Goal: Check status: Check status

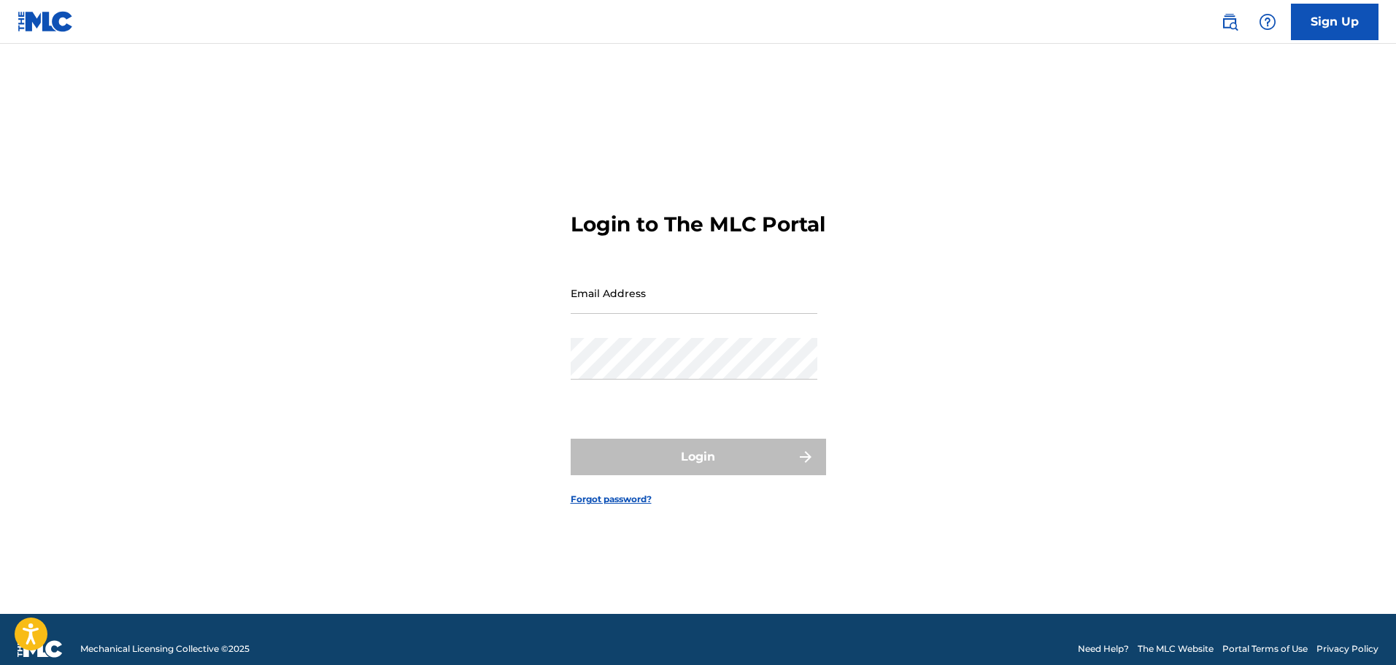
drag, startPoint x: 0, startPoint y: 0, endPoint x: 682, endPoint y: 310, distance: 749.1
click at [682, 310] on input "Email Address" at bounding box center [694, 293] width 247 height 42
type input "[EMAIL_ADDRESS][DOMAIN_NAME]"
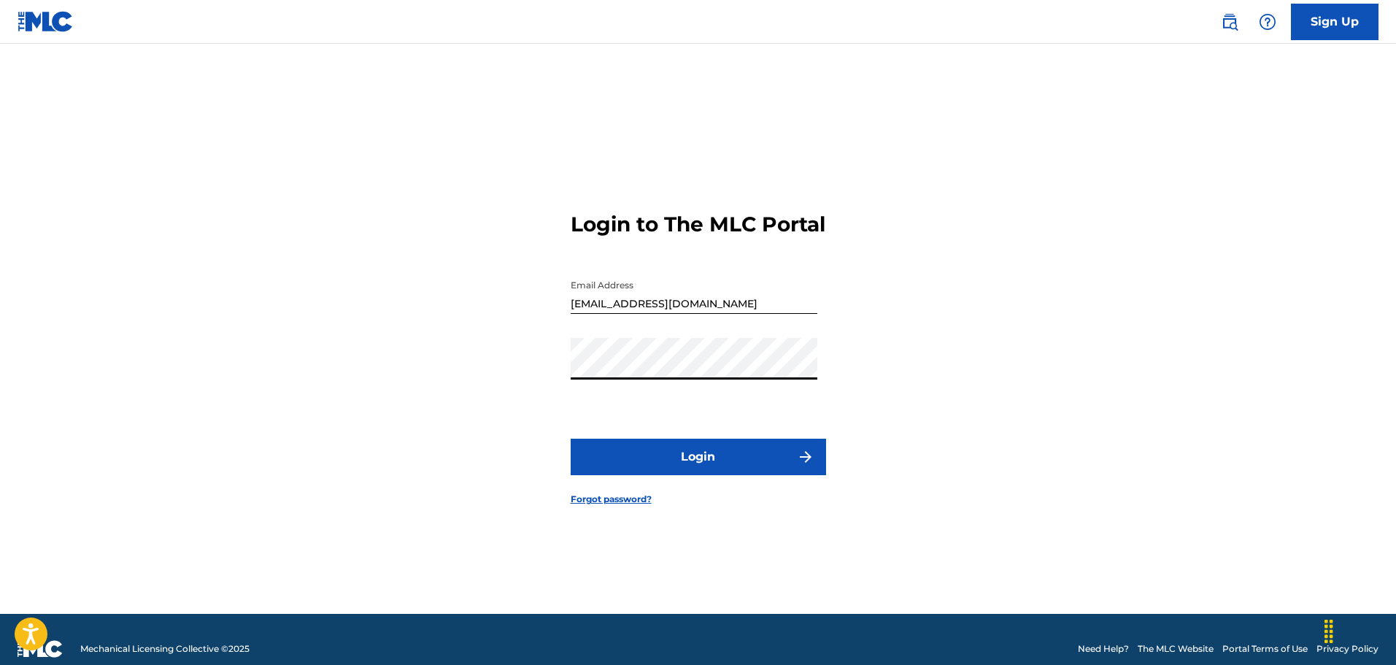
click at [712, 473] on button "Login" at bounding box center [698, 457] width 255 height 36
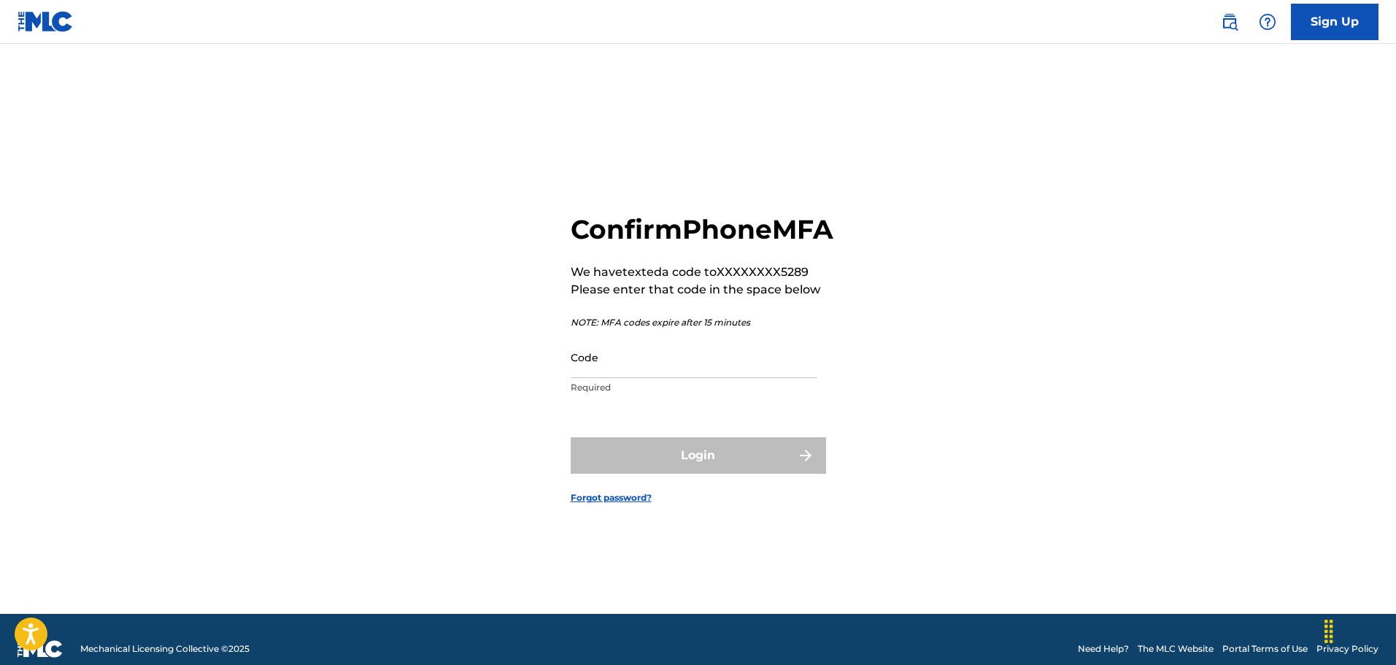
click at [764, 377] on input "Code" at bounding box center [694, 358] width 247 height 42
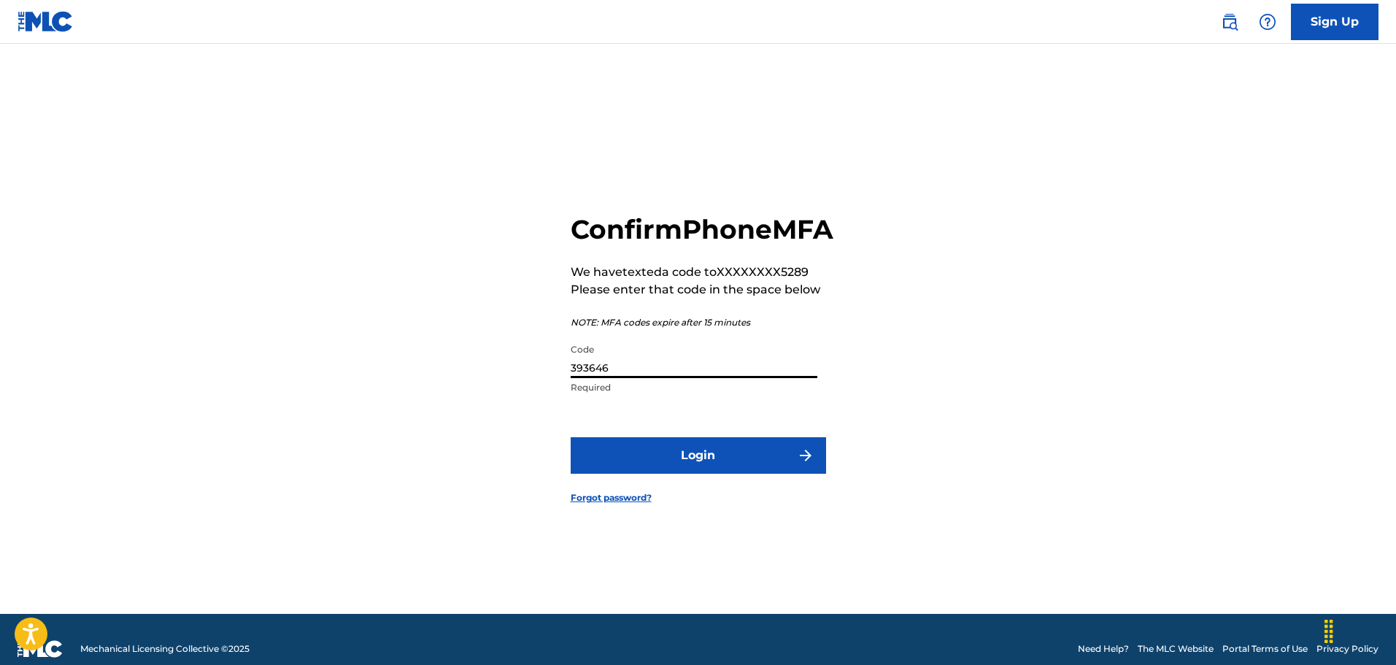
type input "393646"
click at [674, 474] on button "Login" at bounding box center [698, 455] width 255 height 36
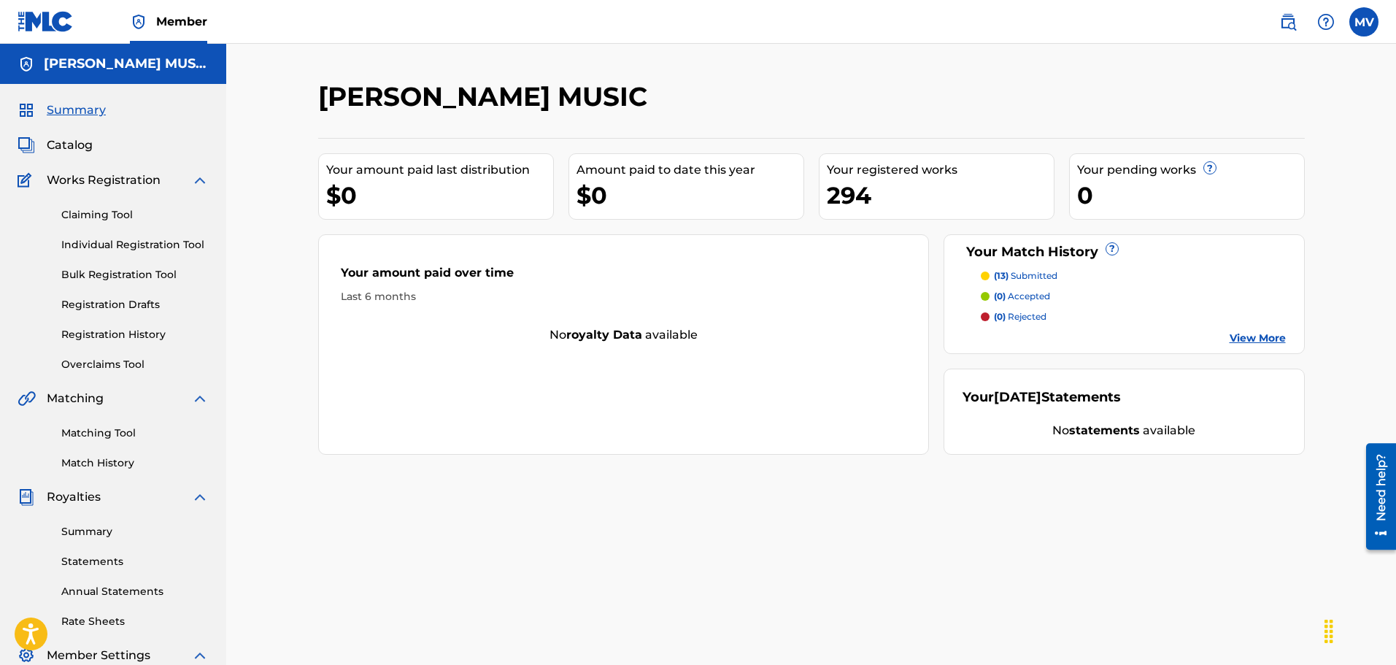
click at [58, 138] on span "Catalog" at bounding box center [70, 146] width 46 height 18
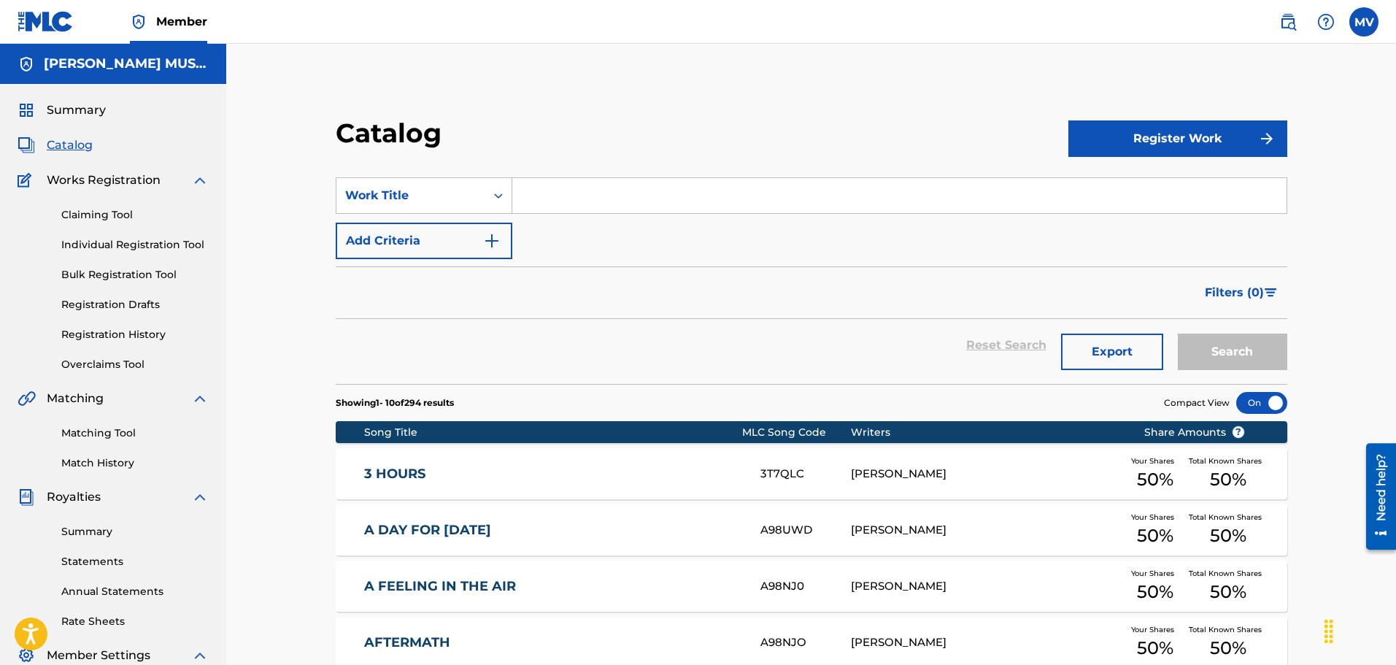
click at [111, 331] on link "Registration History" at bounding box center [134, 334] width 147 height 15
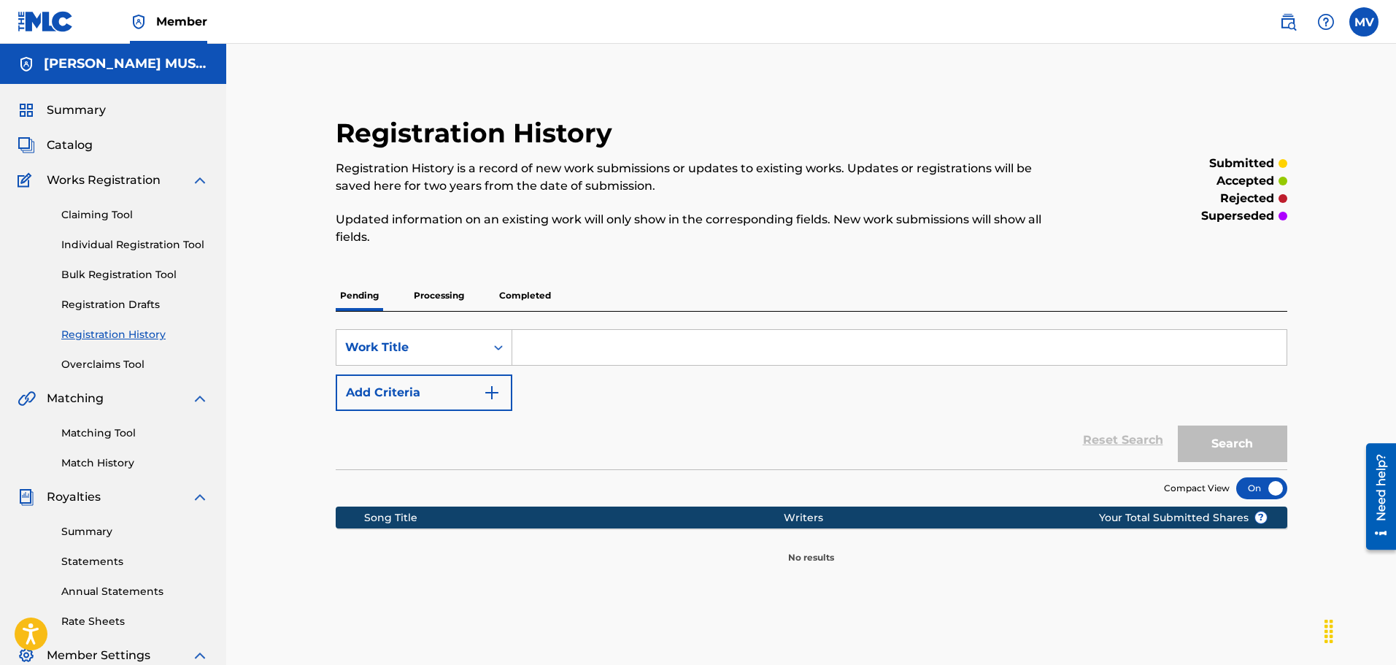
click at [431, 289] on p "Processing" at bounding box center [439, 295] width 59 height 31
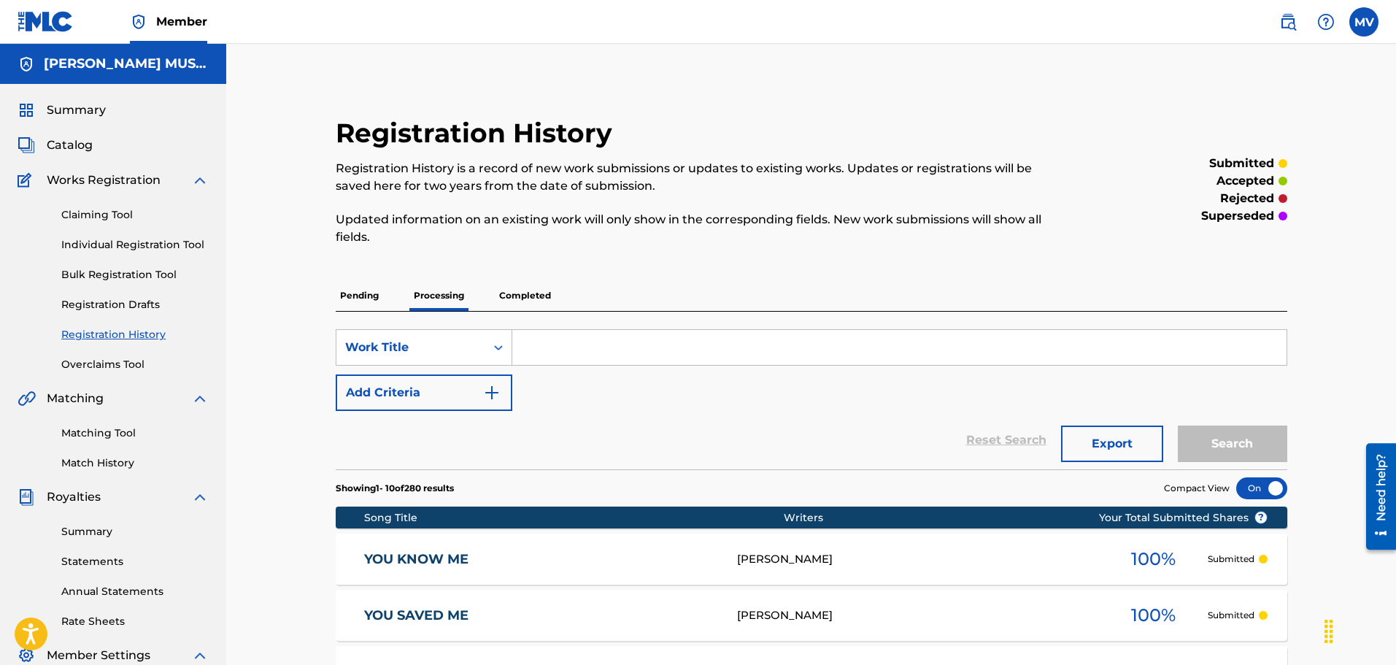
click at [537, 300] on p "Completed" at bounding box center [525, 295] width 61 height 31
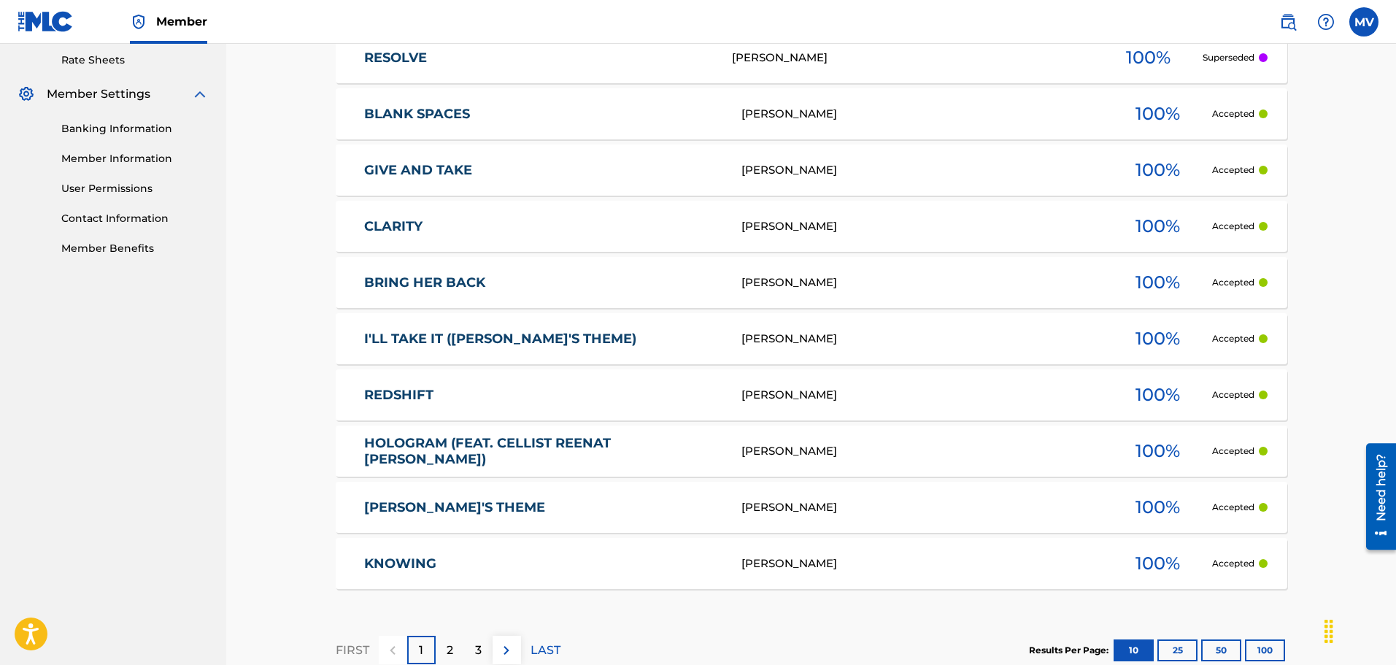
scroll to position [654, 0]
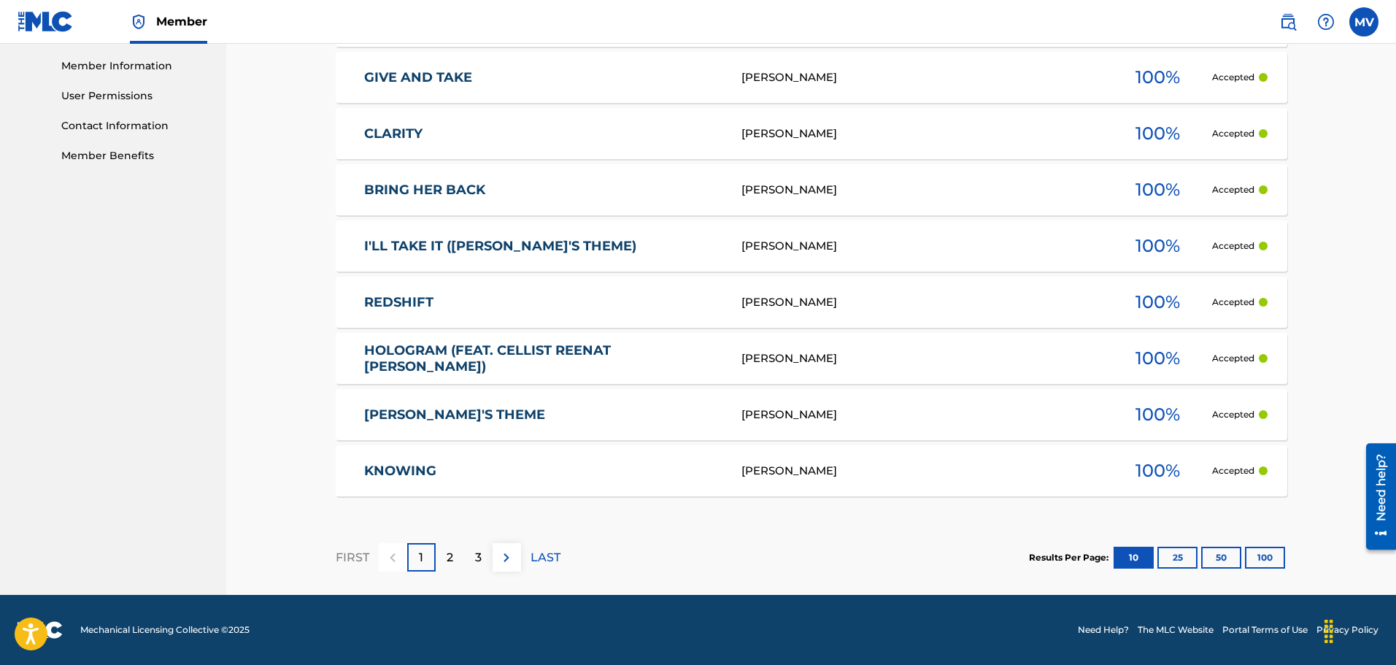
click at [441, 556] on div "2" at bounding box center [450, 557] width 28 height 28
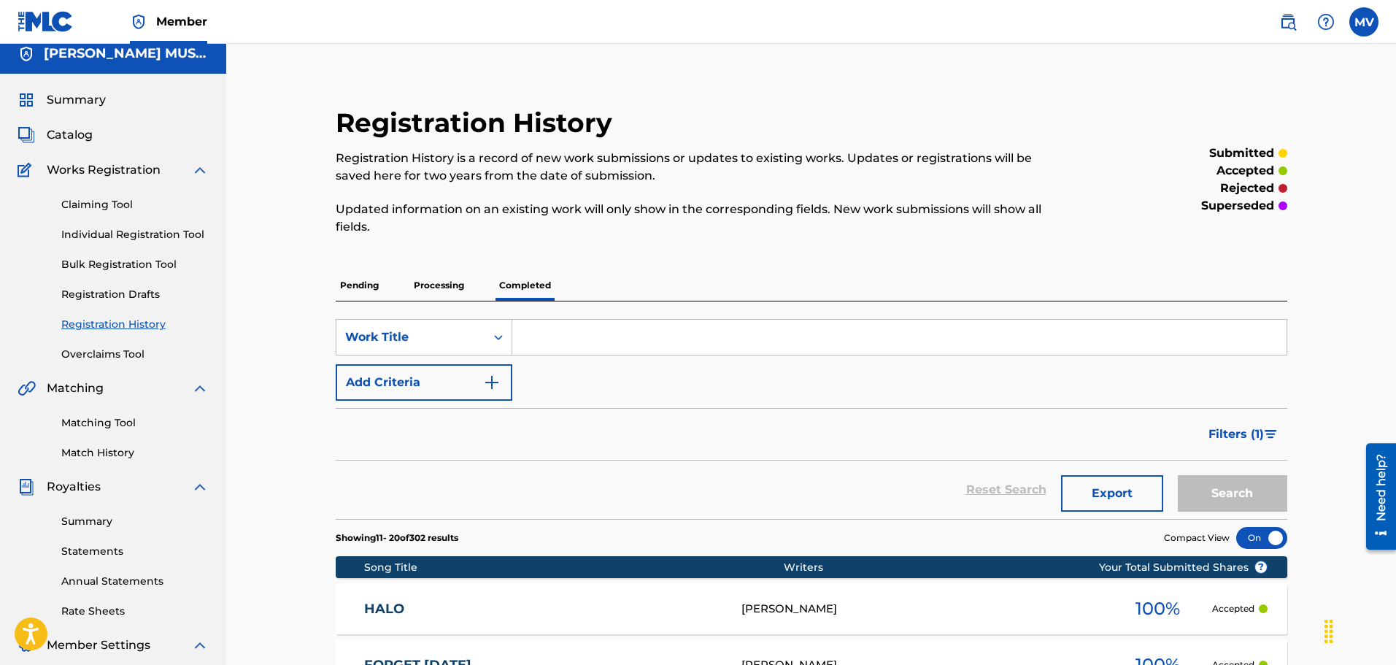
scroll to position [0, 0]
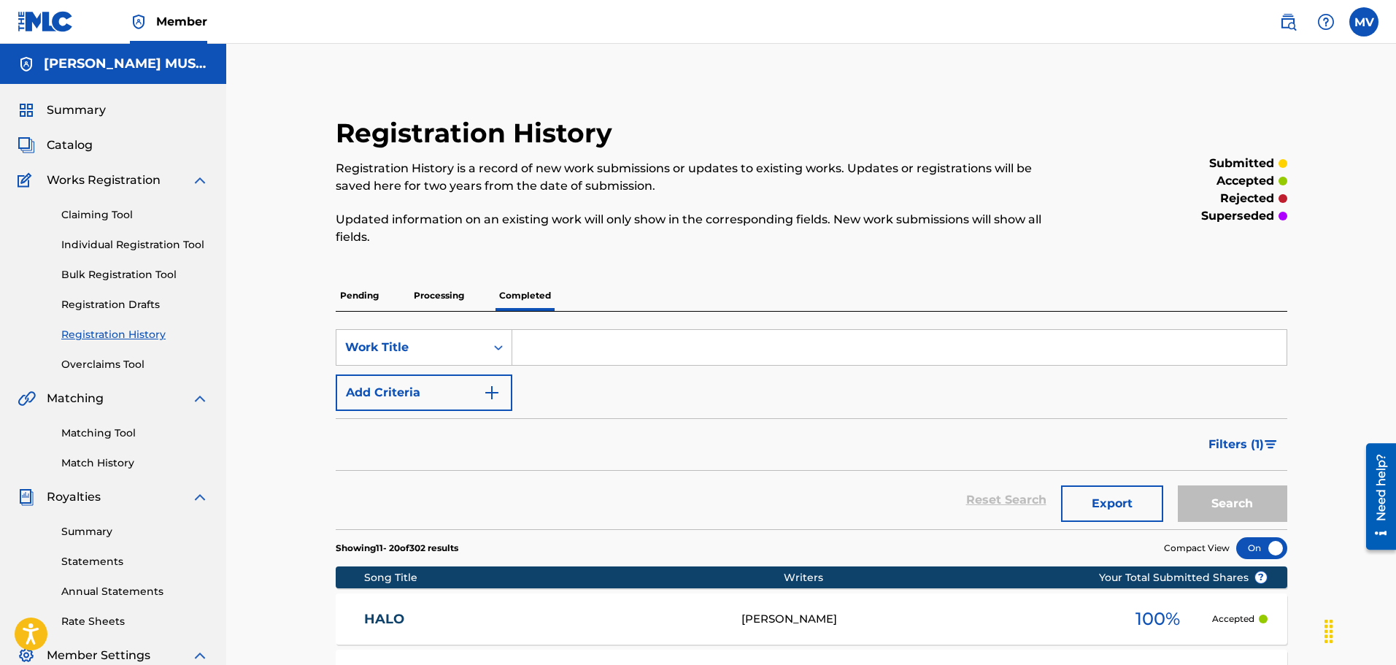
click at [450, 291] on p "Processing" at bounding box center [439, 295] width 59 height 31
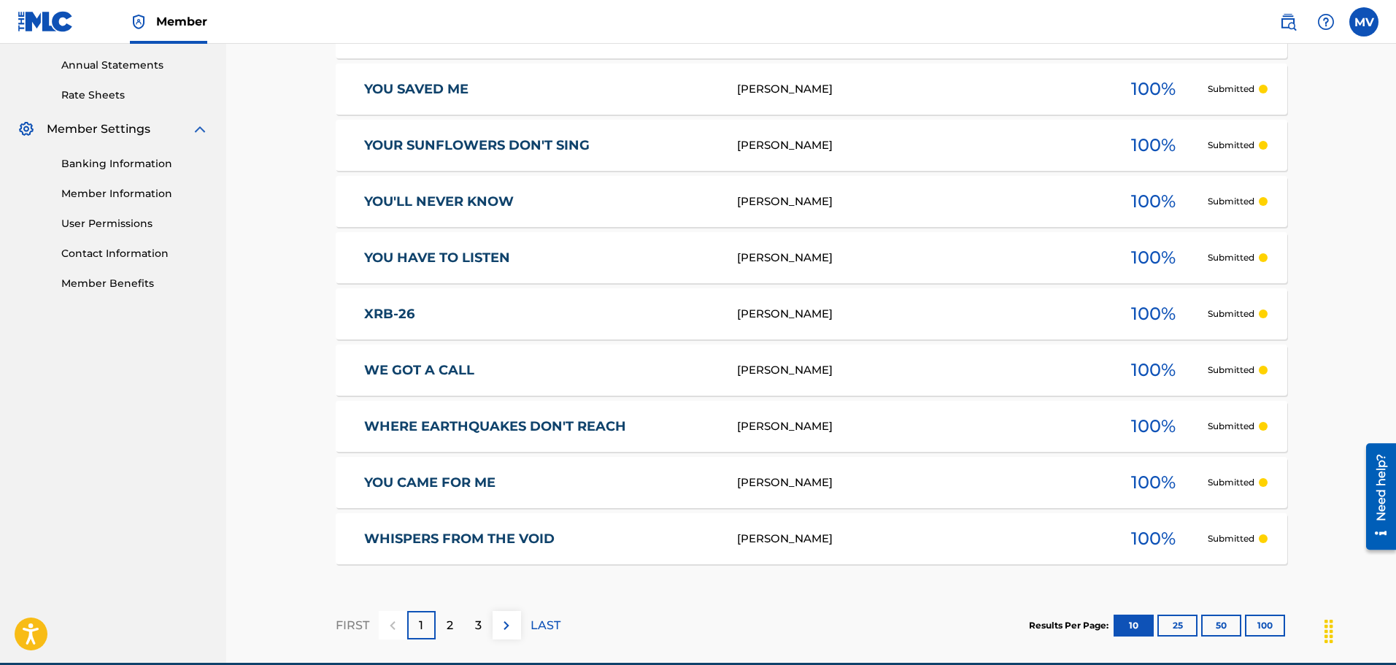
scroll to position [594, 0]
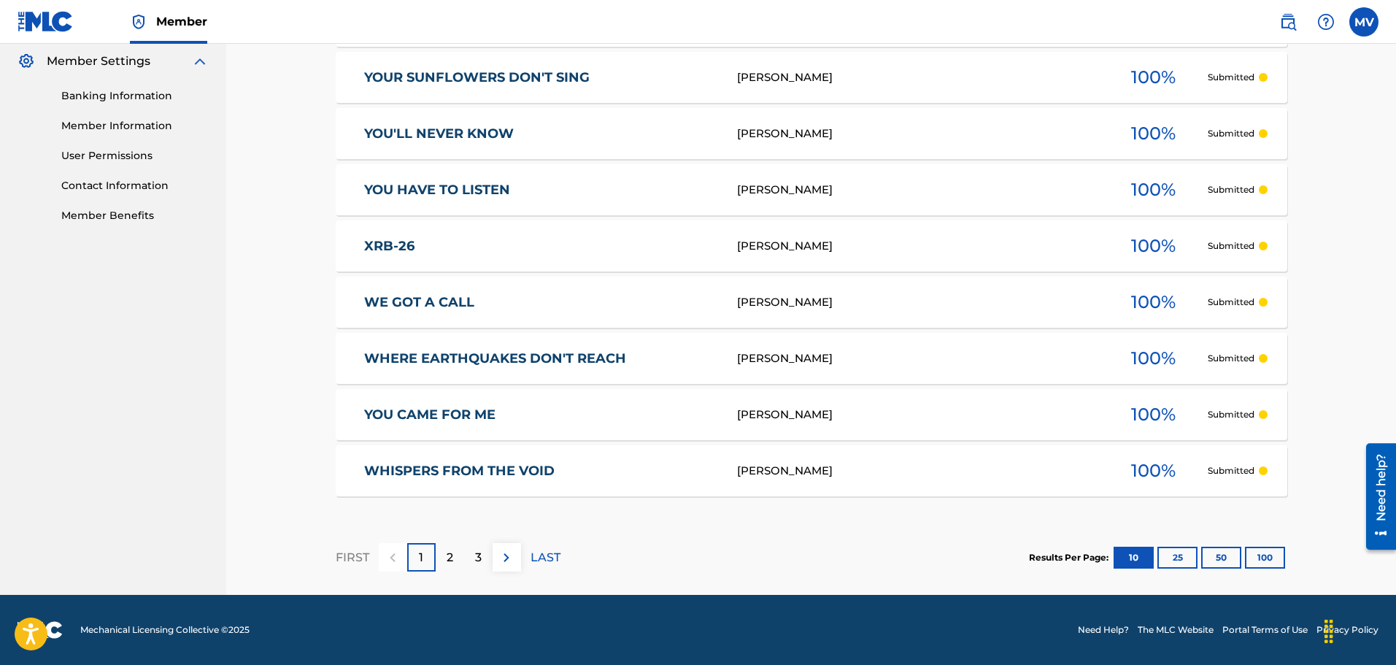
click at [456, 559] on div "2" at bounding box center [450, 557] width 28 height 28
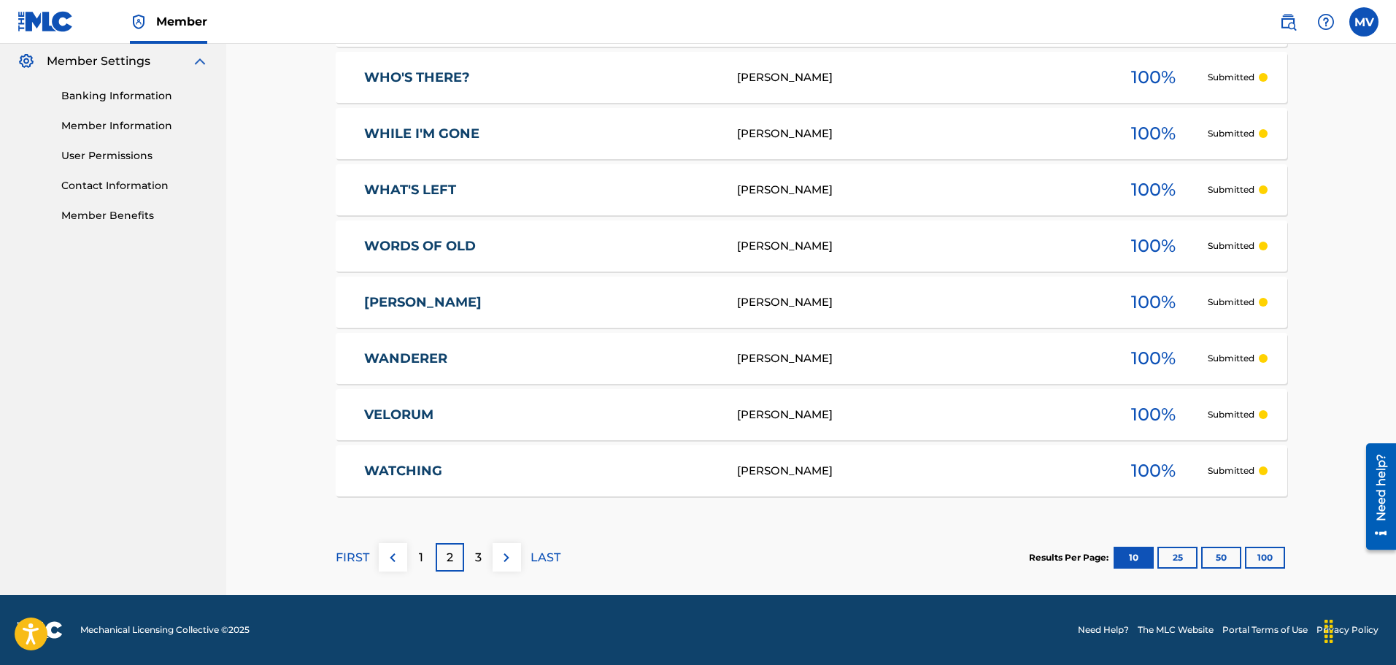
click at [482, 559] on div "3" at bounding box center [478, 557] width 28 height 28
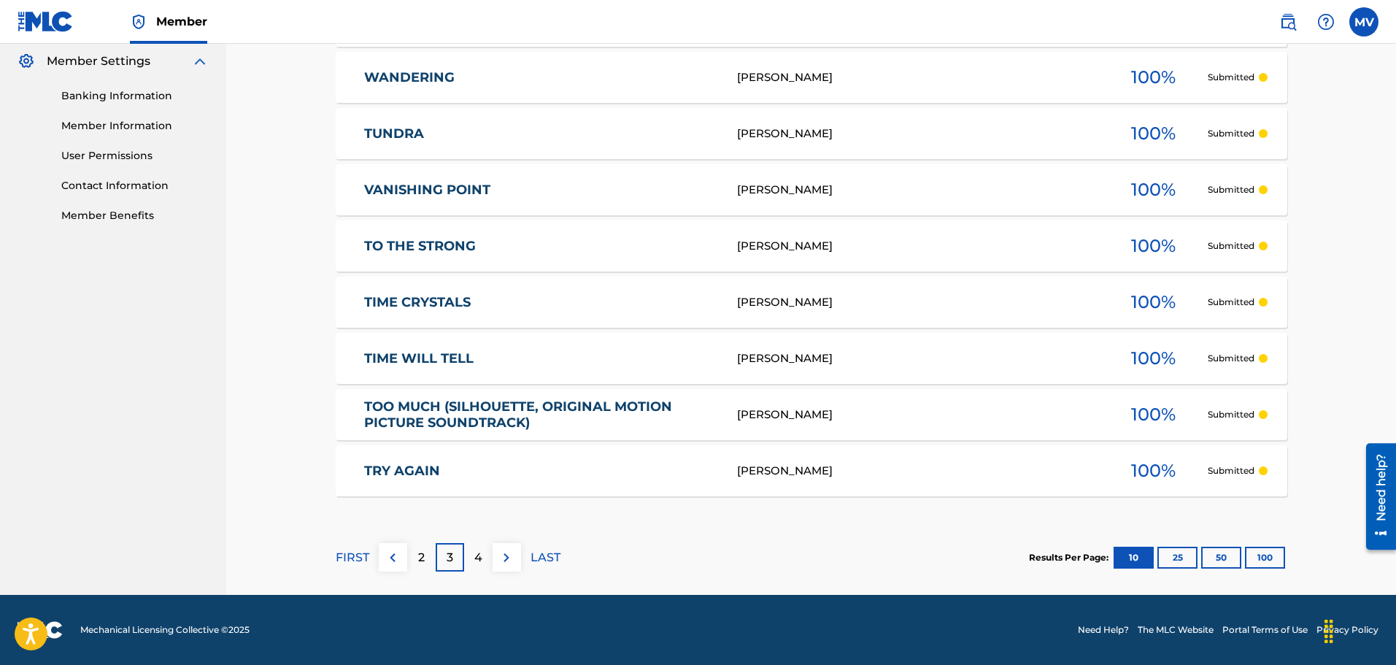
click at [482, 569] on div "4" at bounding box center [478, 557] width 28 height 28
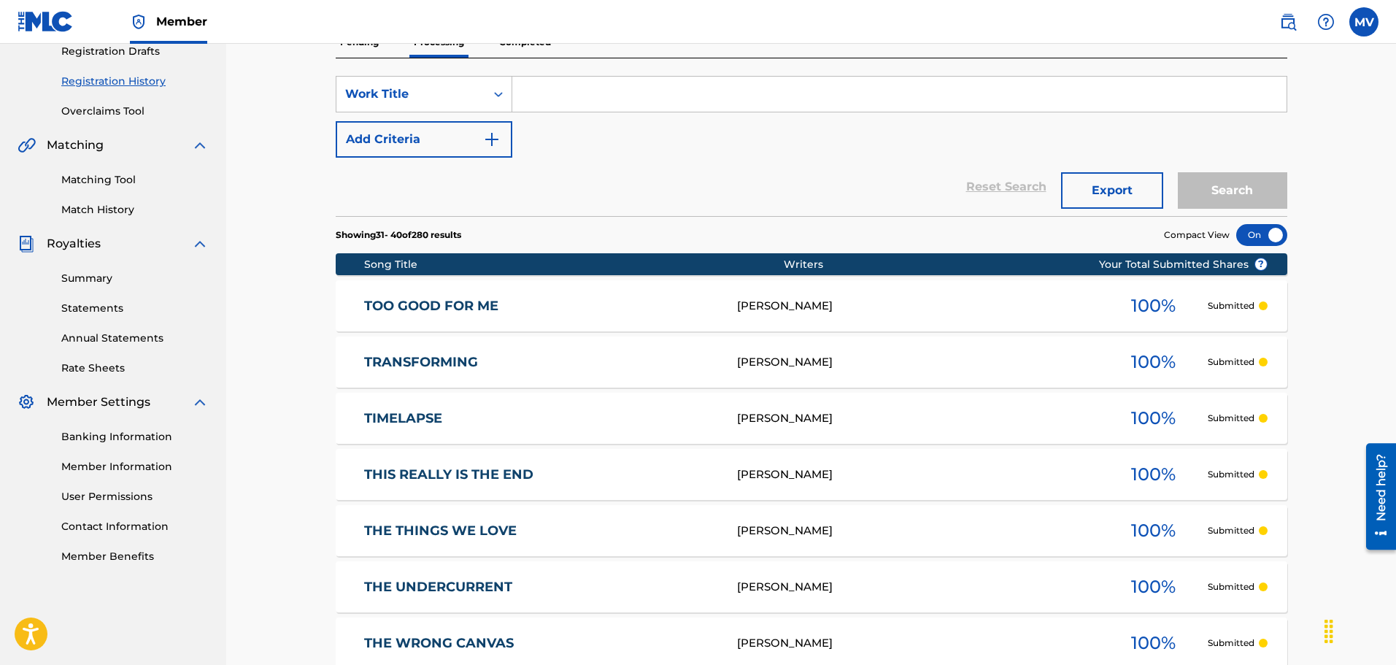
scroll to position [229, 0]
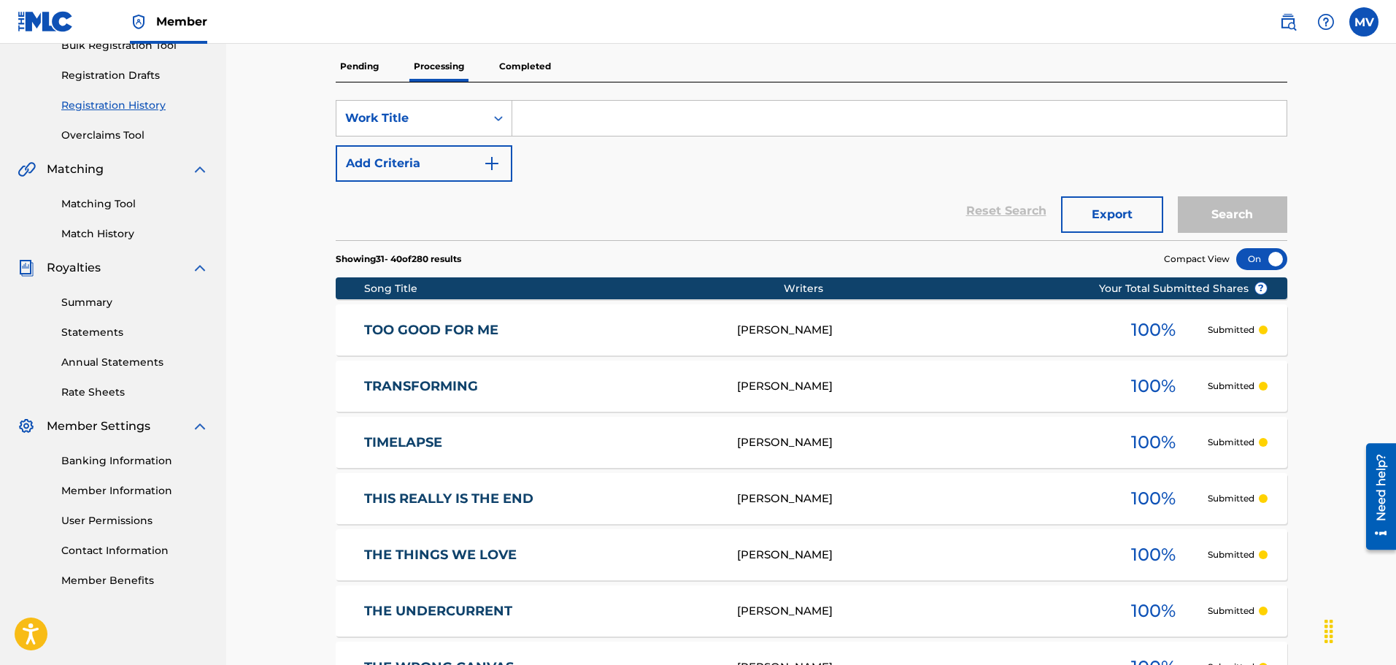
click at [682, 126] on input "Search Form" at bounding box center [899, 118] width 774 height 35
click at [1239, 205] on button "Search" at bounding box center [1232, 214] width 109 height 36
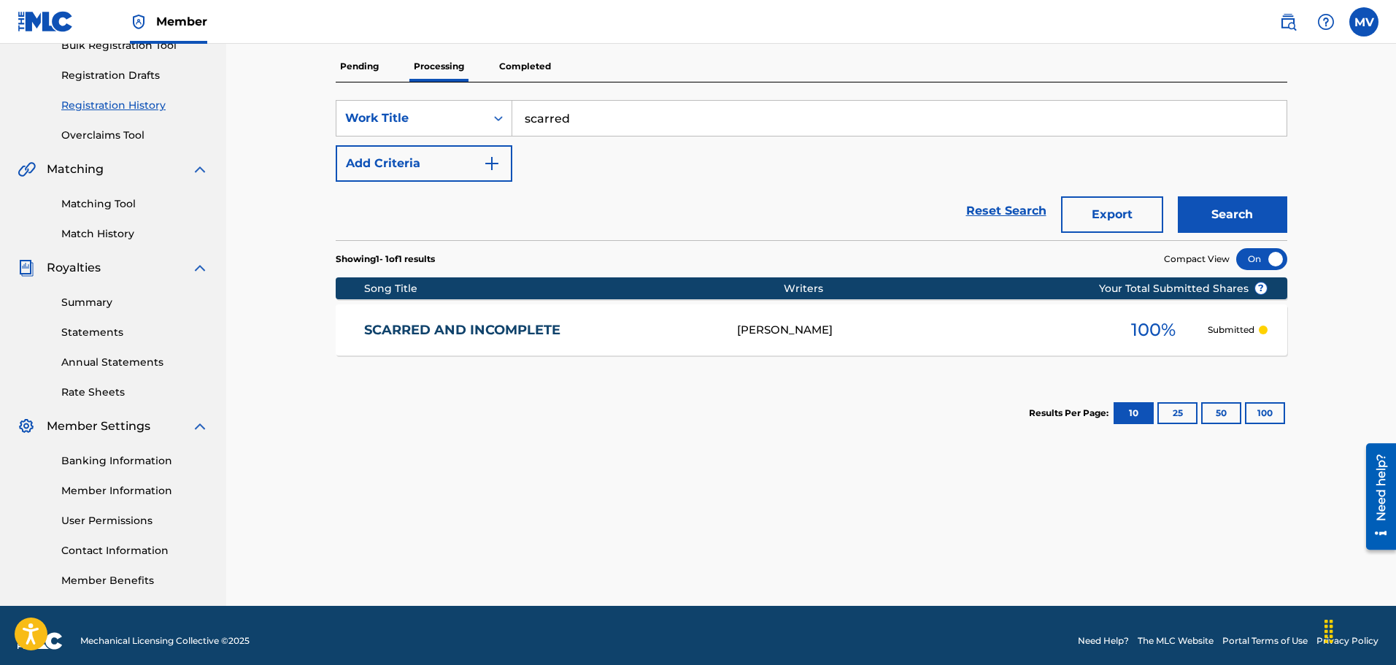
drag, startPoint x: 589, startPoint y: 123, endPoint x: 542, endPoint y: 127, distance: 46.9
click at [542, 127] on input "scarred" at bounding box center [899, 118] width 774 height 35
click at [597, 114] on input "scarred" at bounding box center [899, 118] width 774 height 35
drag, startPoint x: 639, startPoint y: 128, endPoint x: 523, endPoint y: 128, distance: 115.3
click at [523, 128] on input "scarred" at bounding box center [899, 118] width 774 height 35
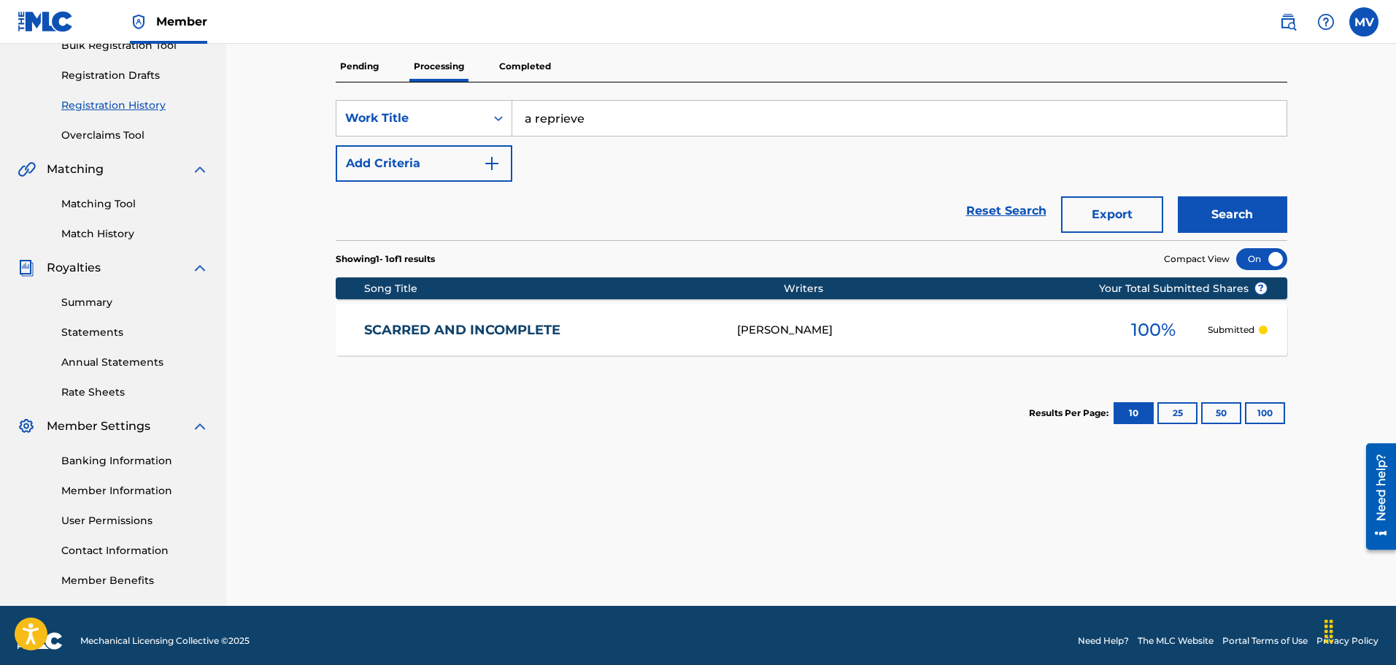
type input "a reprieve"
click at [1239, 213] on button "Search" at bounding box center [1232, 214] width 109 height 36
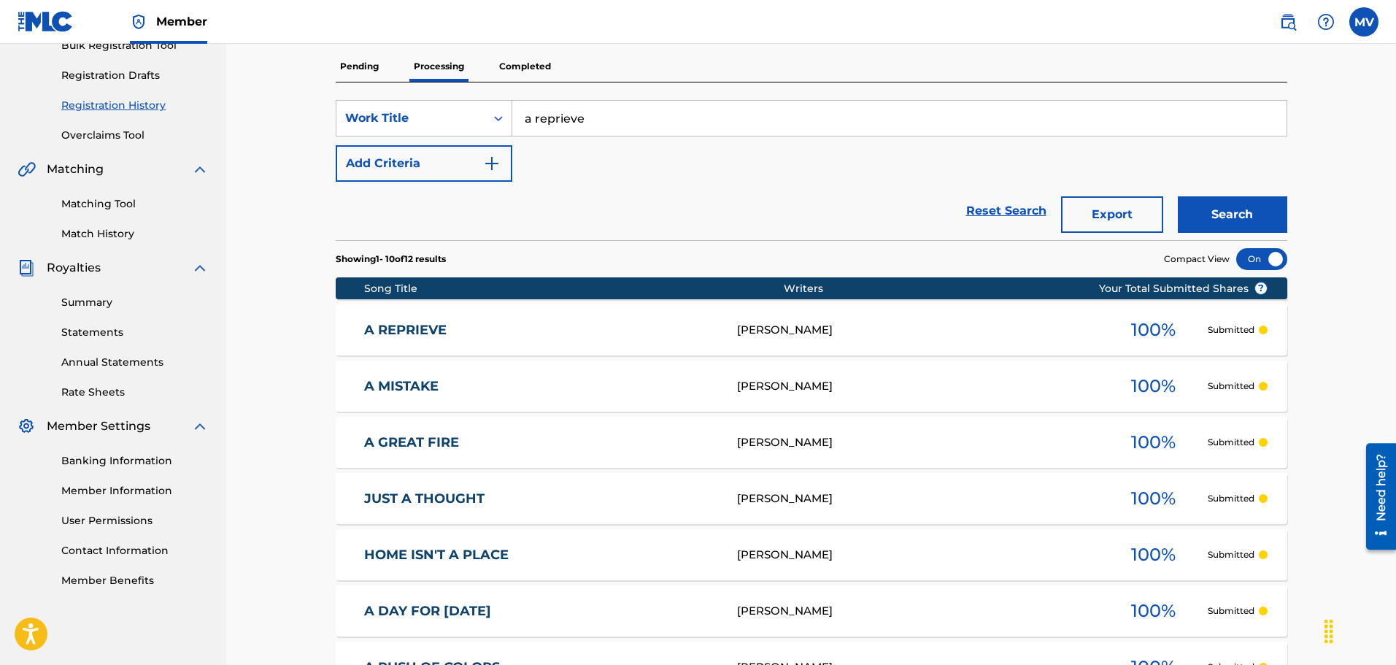
click at [520, 79] on p "Completed" at bounding box center [525, 66] width 61 height 31
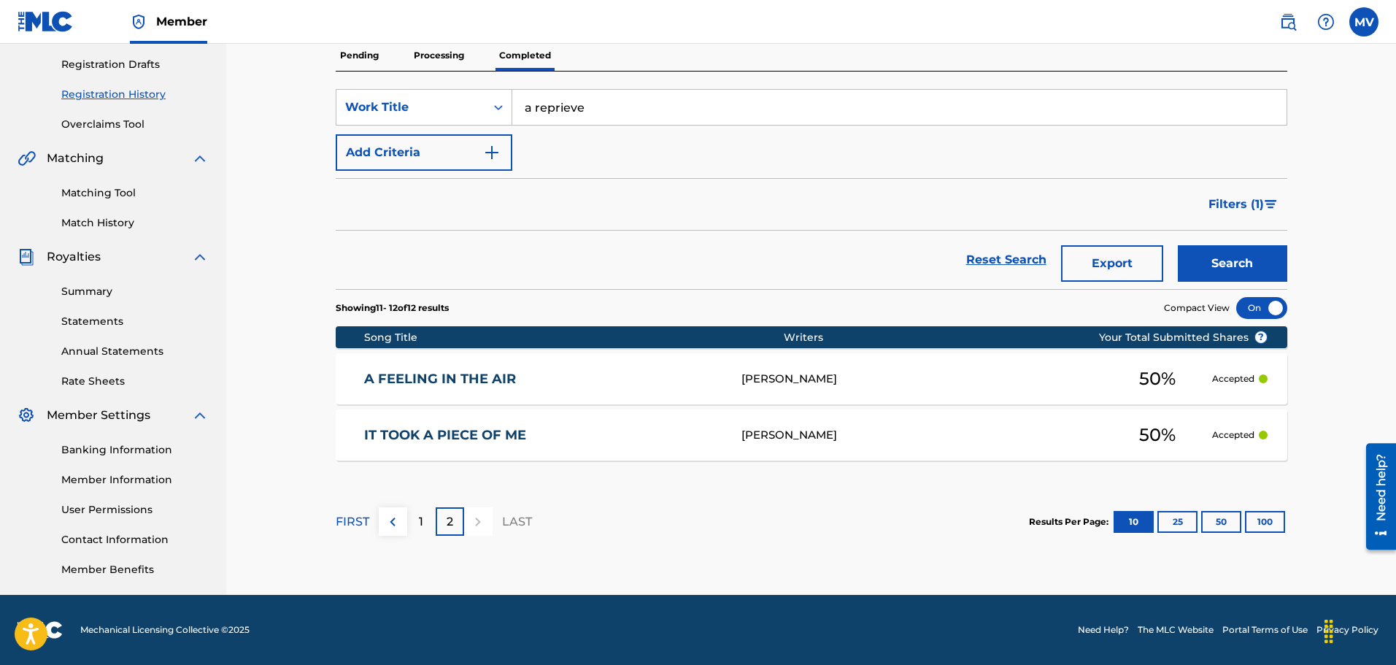
scroll to position [167, 0]
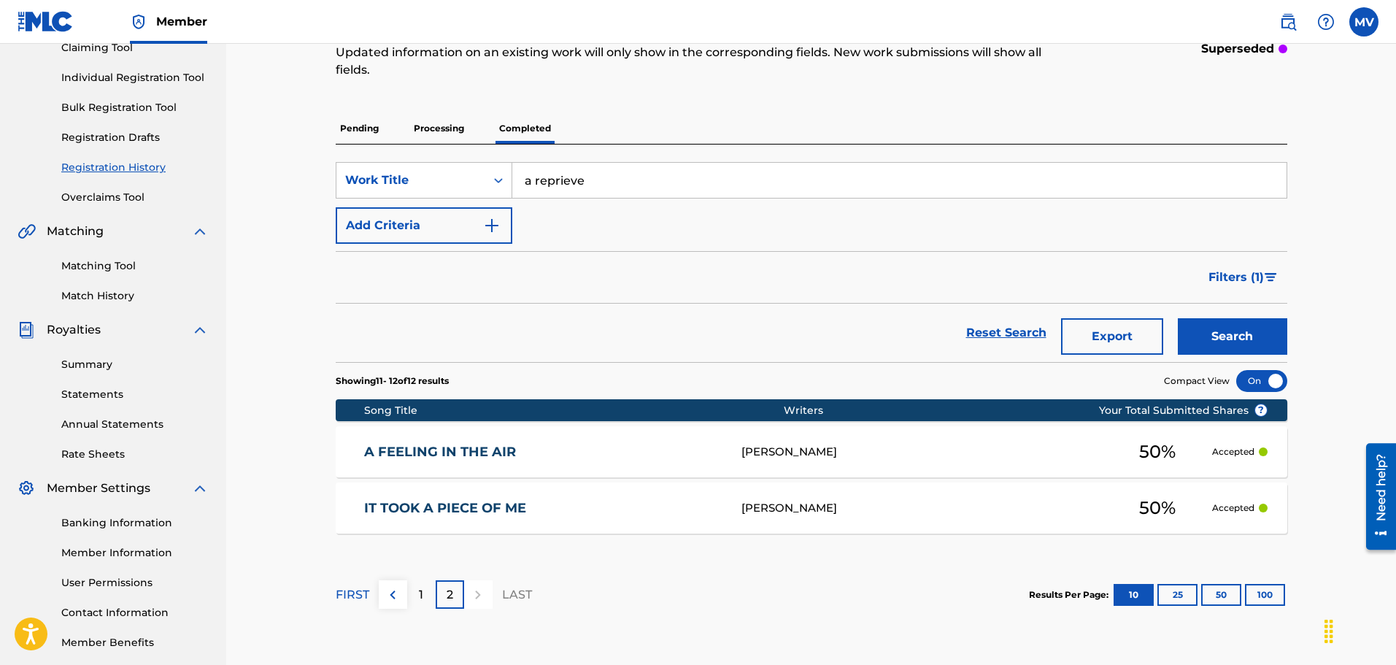
drag, startPoint x: 602, startPoint y: 183, endPoint x: 525, endPoint y: 188, distance: 77.5
click at [525, 188] on input "a reprieve" at bounding box center [899, 180] width 774 height 35
click at [458, 135] on p "Processing" at bounding box center [439, 128] width 59 height 31
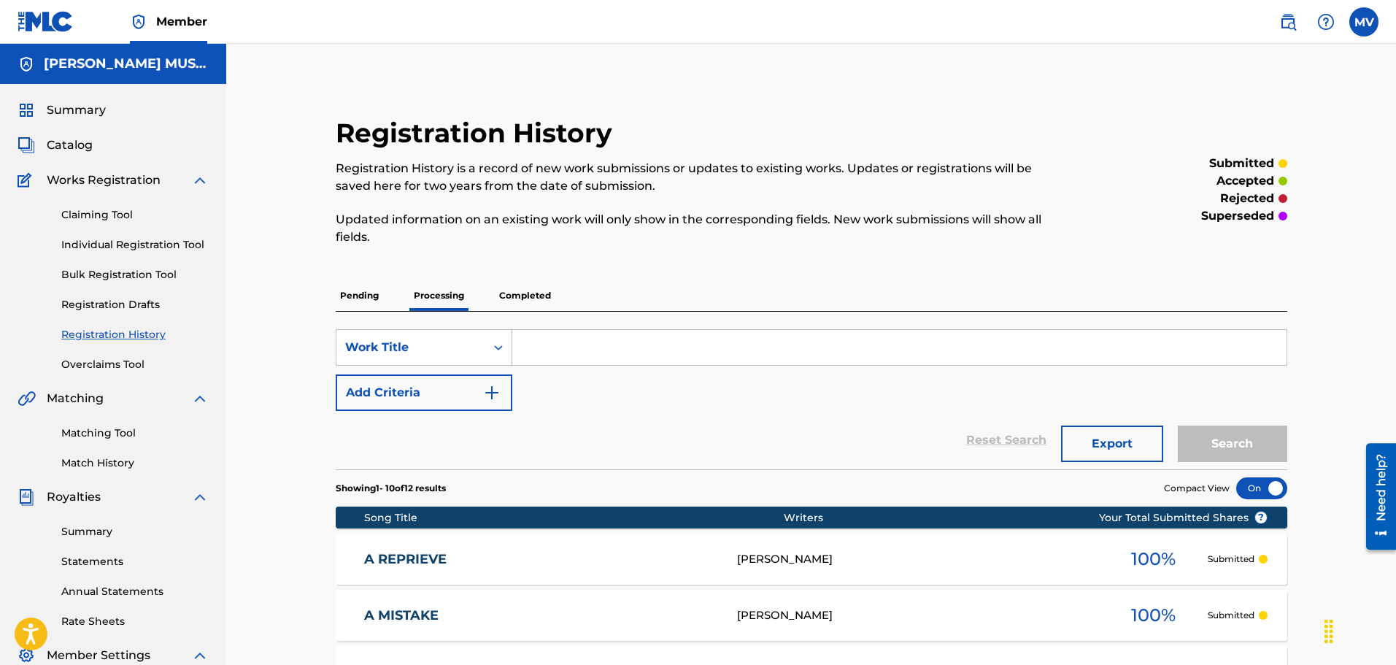
click at [521, 293] on p "Completed" at bounding box center [525, 295] width 61 height 31
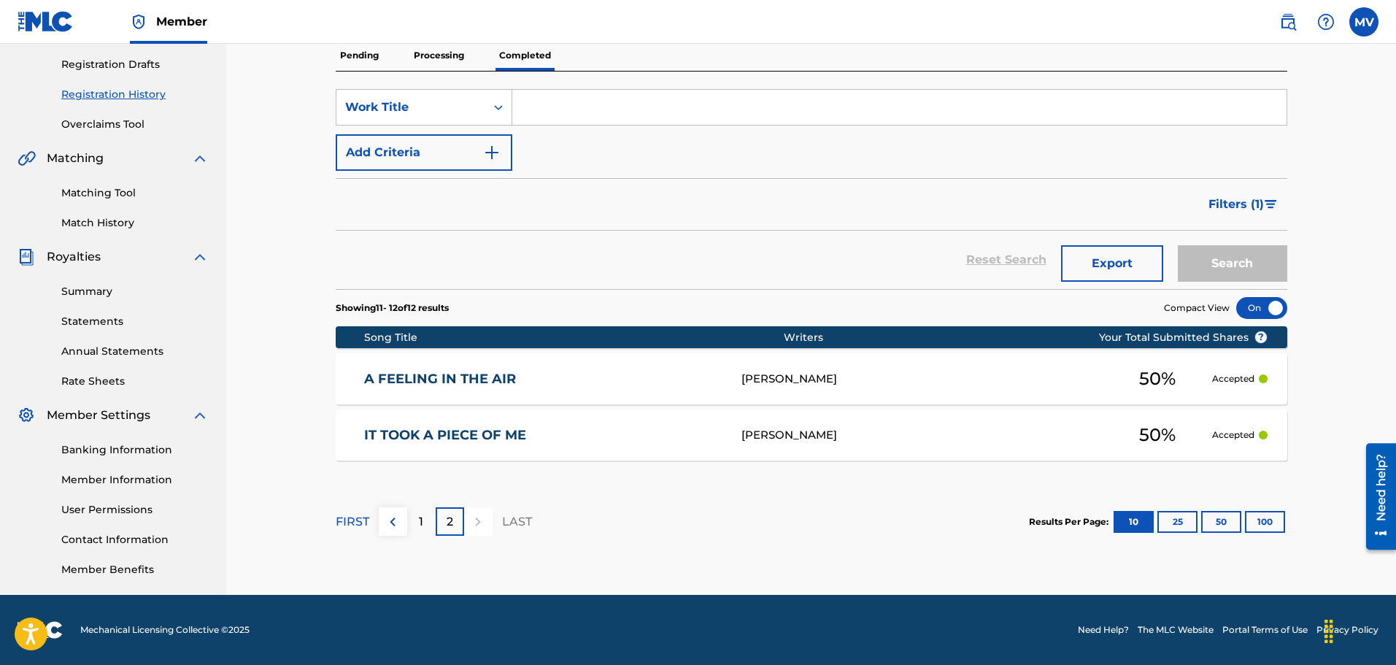
scroll to position [94, 0]
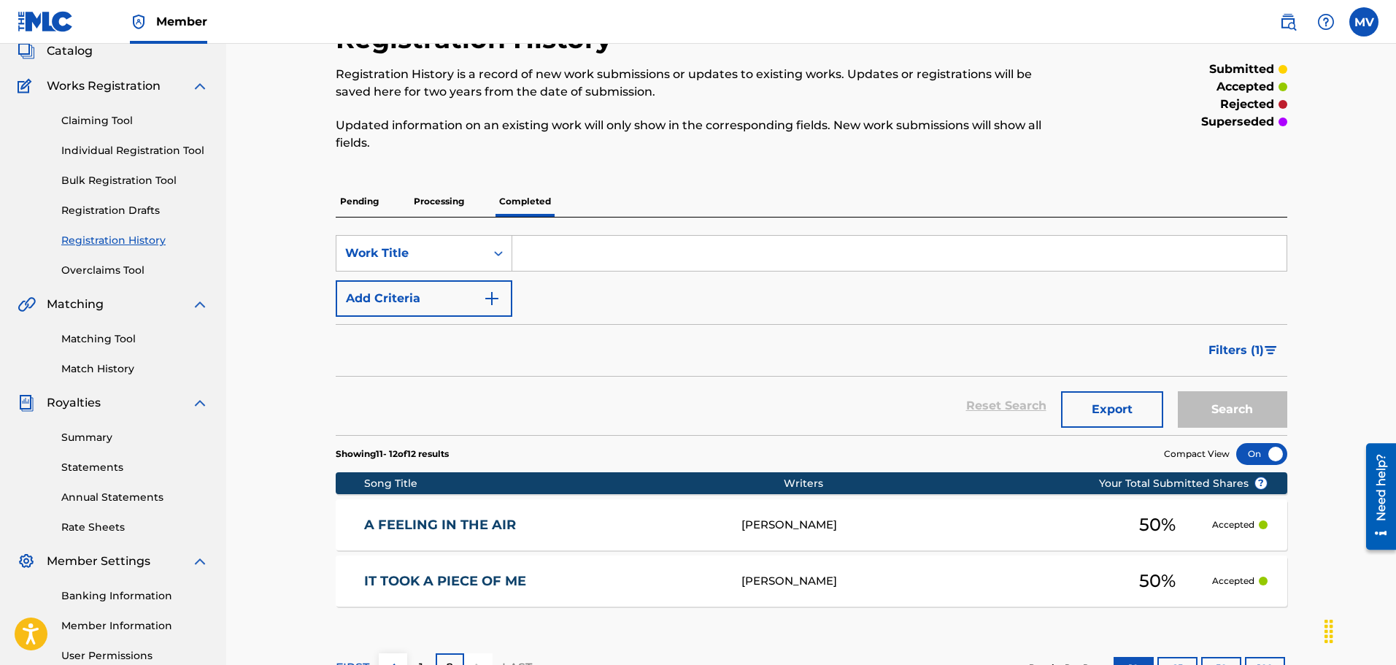
click at [542, 210] on p "Completed" at bounding box center [525, 201] width 61 height 31
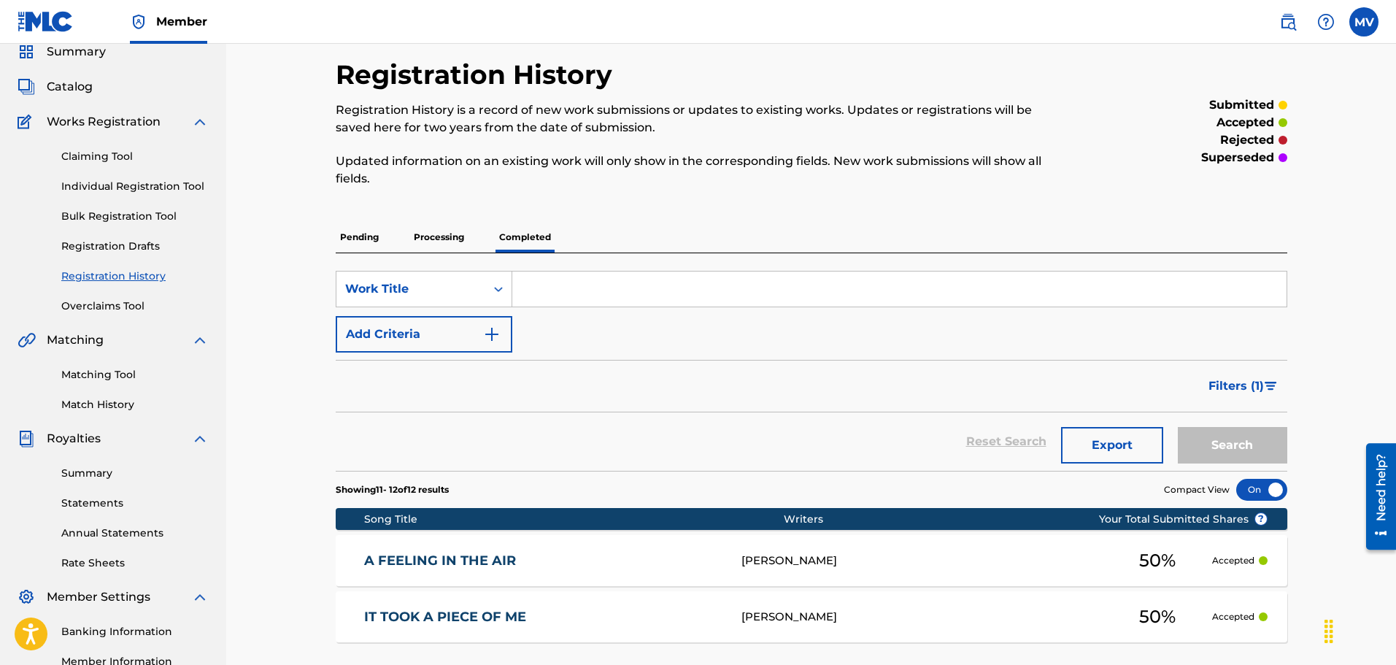
scroll to position [146, 0]
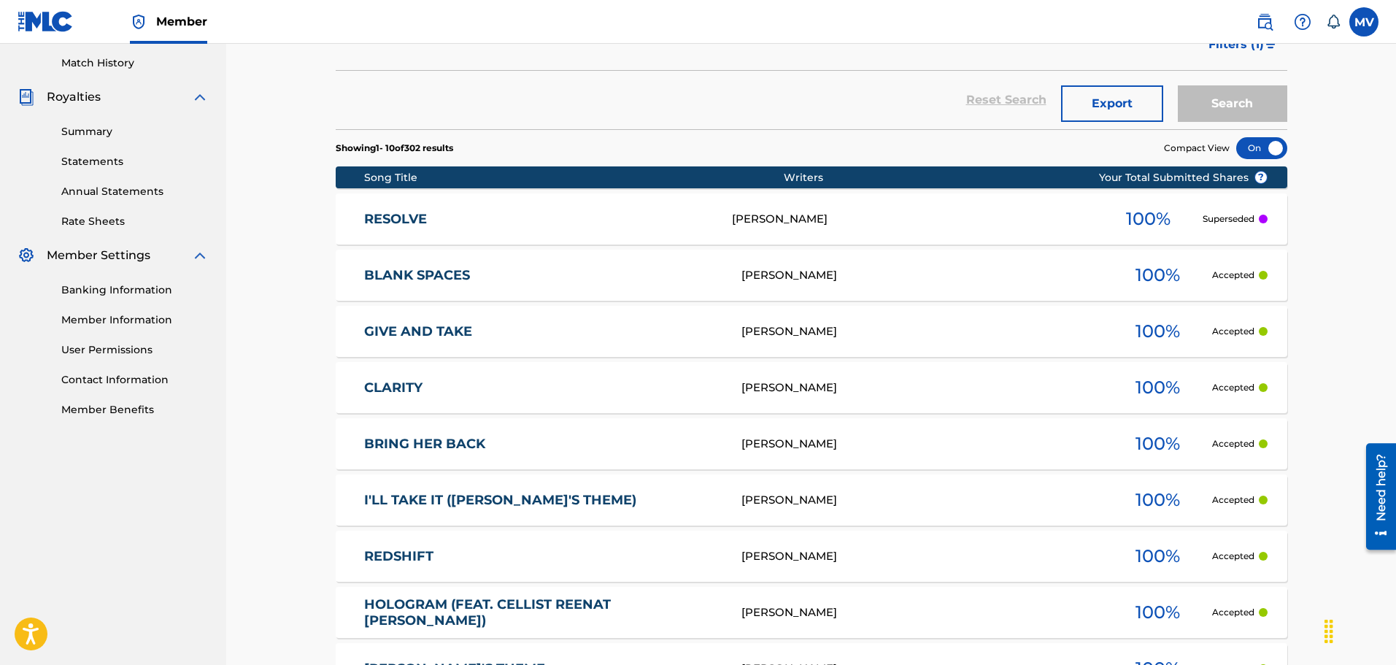
scroll to position [438, 0]
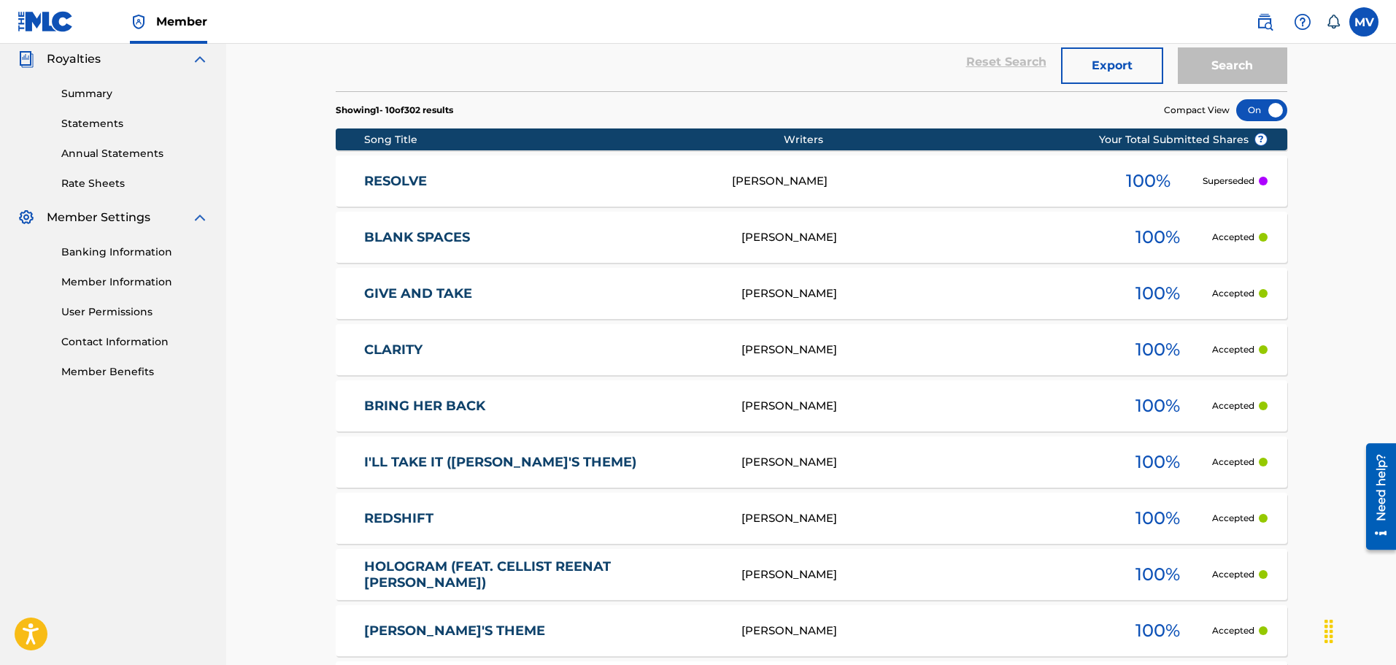
click at [870, 185] on div "[PERSON_NAME]" at bounding box center [913, 181] width 362 height 17
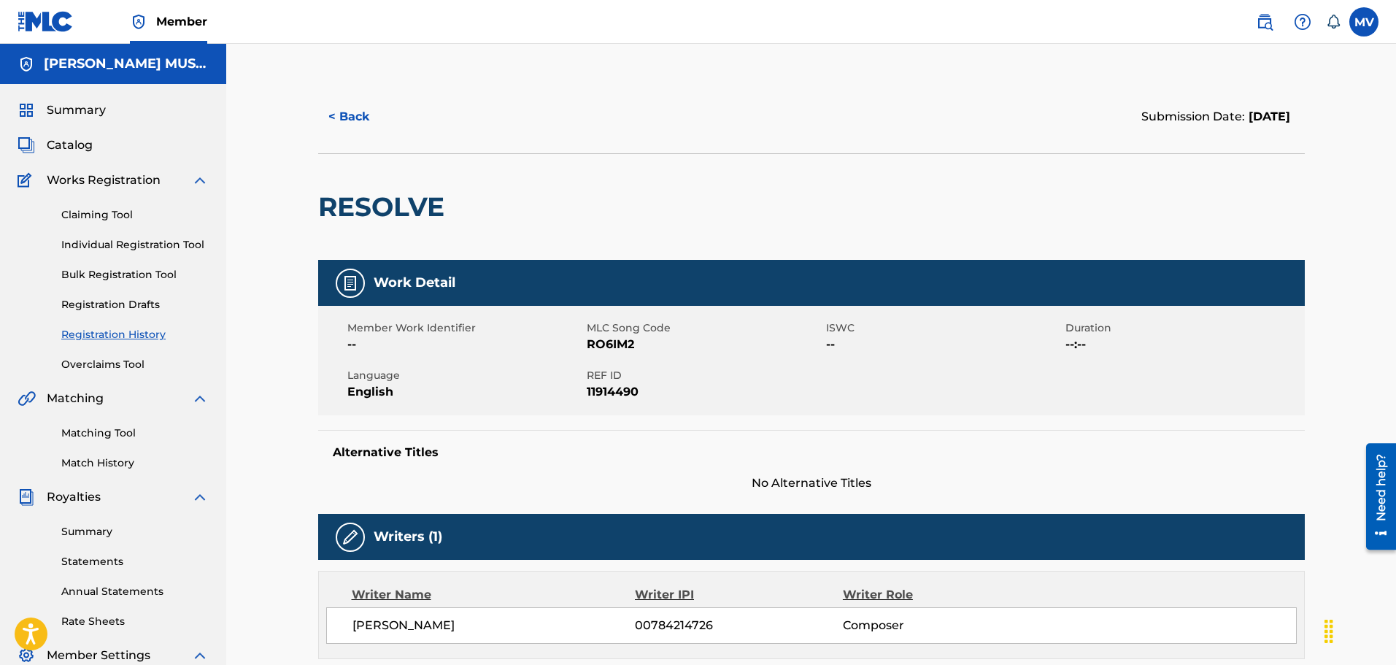
click at [369, 123] on button "< Back" at bounding box center [362, 117] width 88 height 36
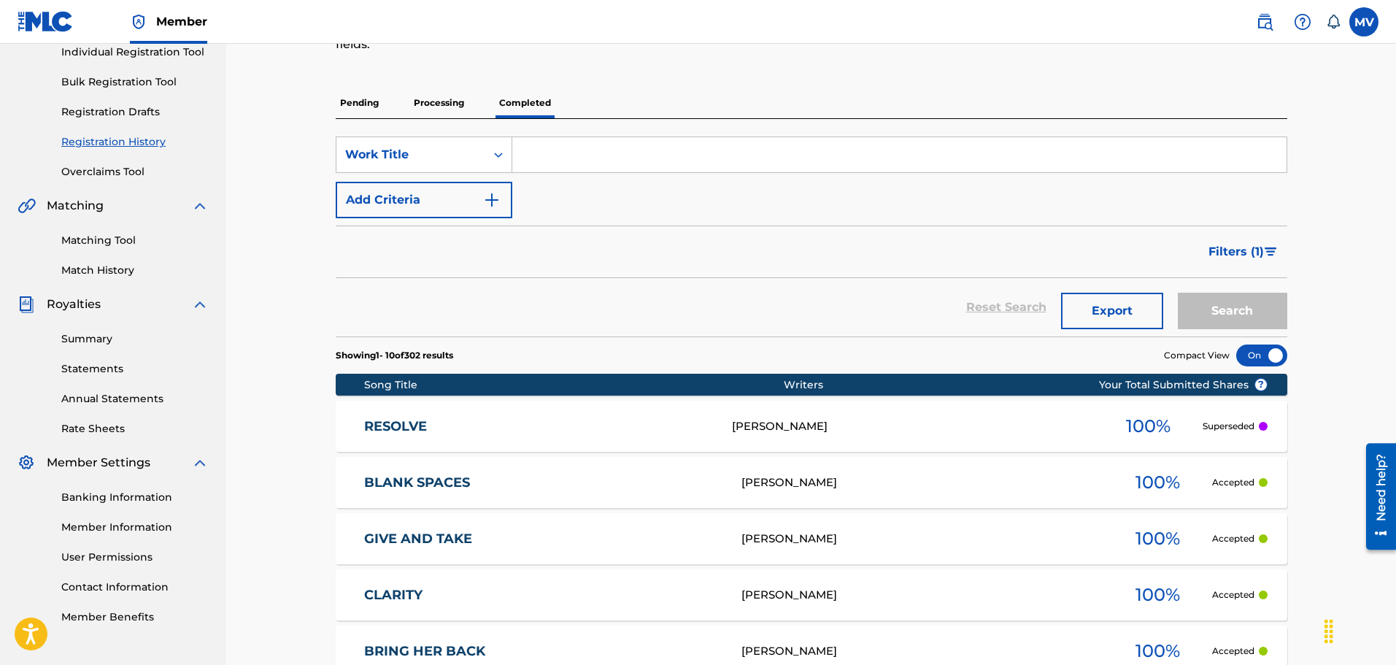
scroll to position [167, 0]
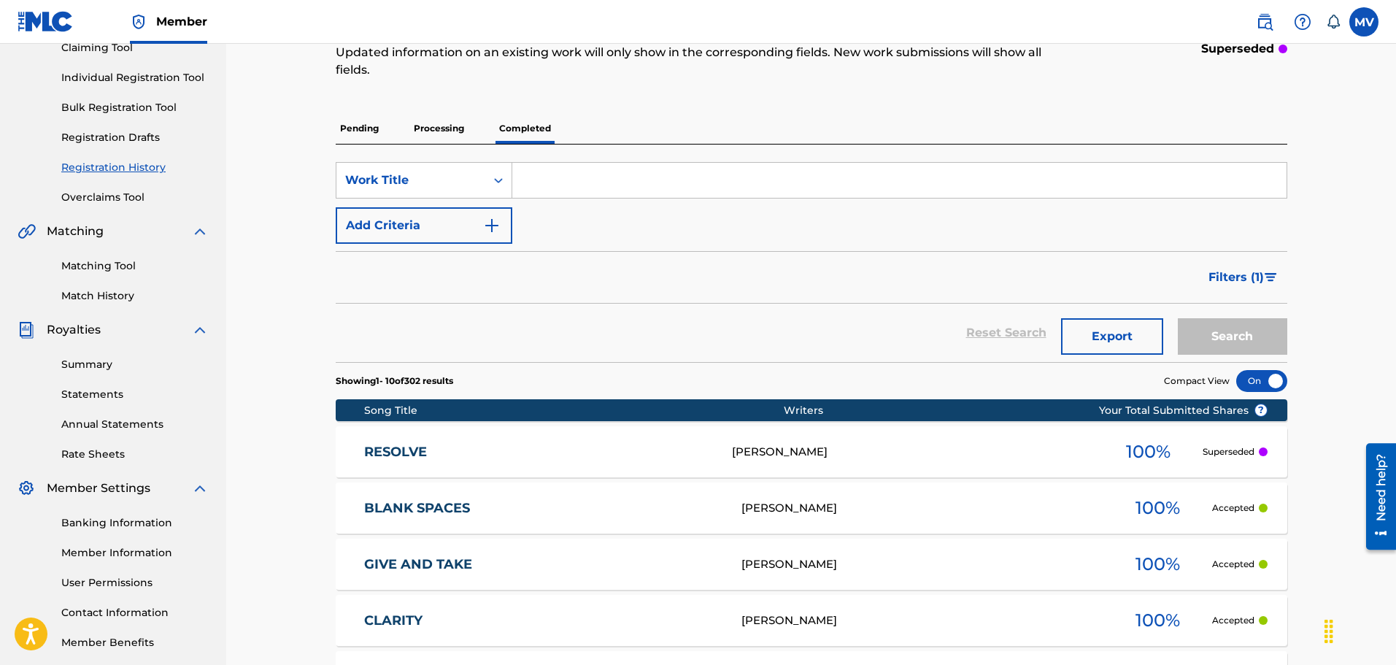
click at [92, 293] on link "Match History" at bounding box center [134, 295] width 147 height 15
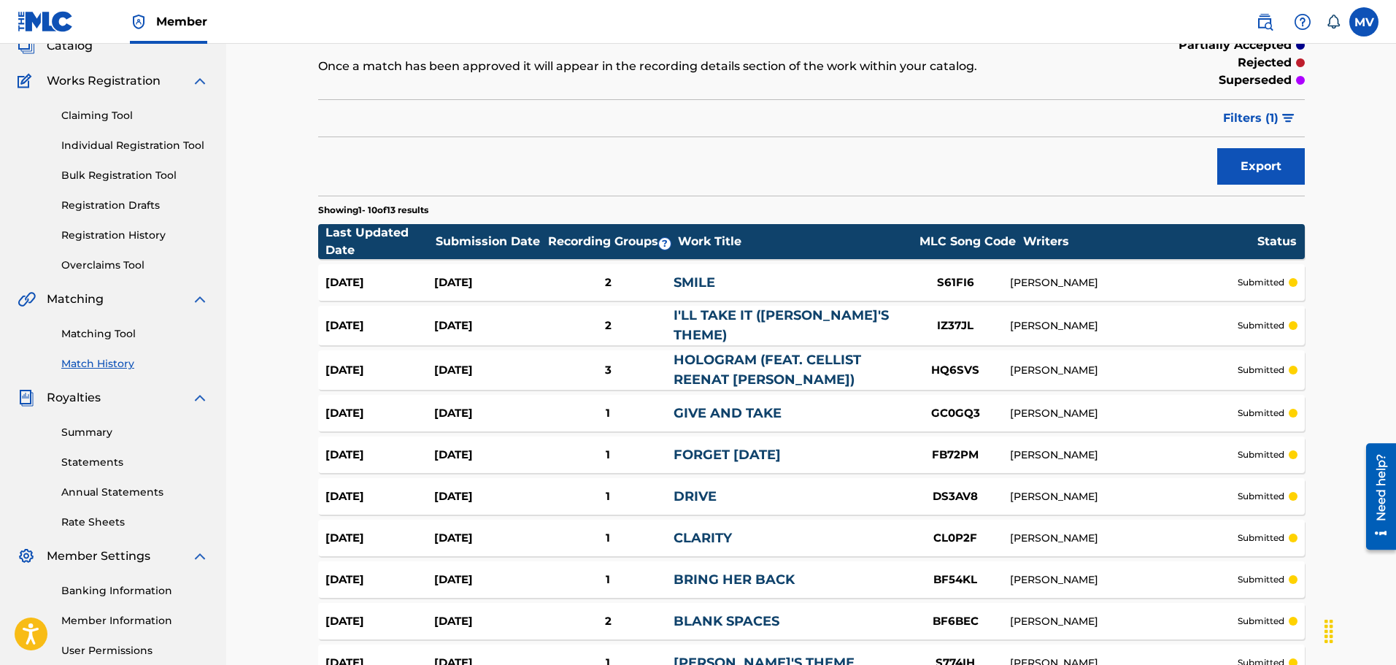
scroll to position [39, 0]
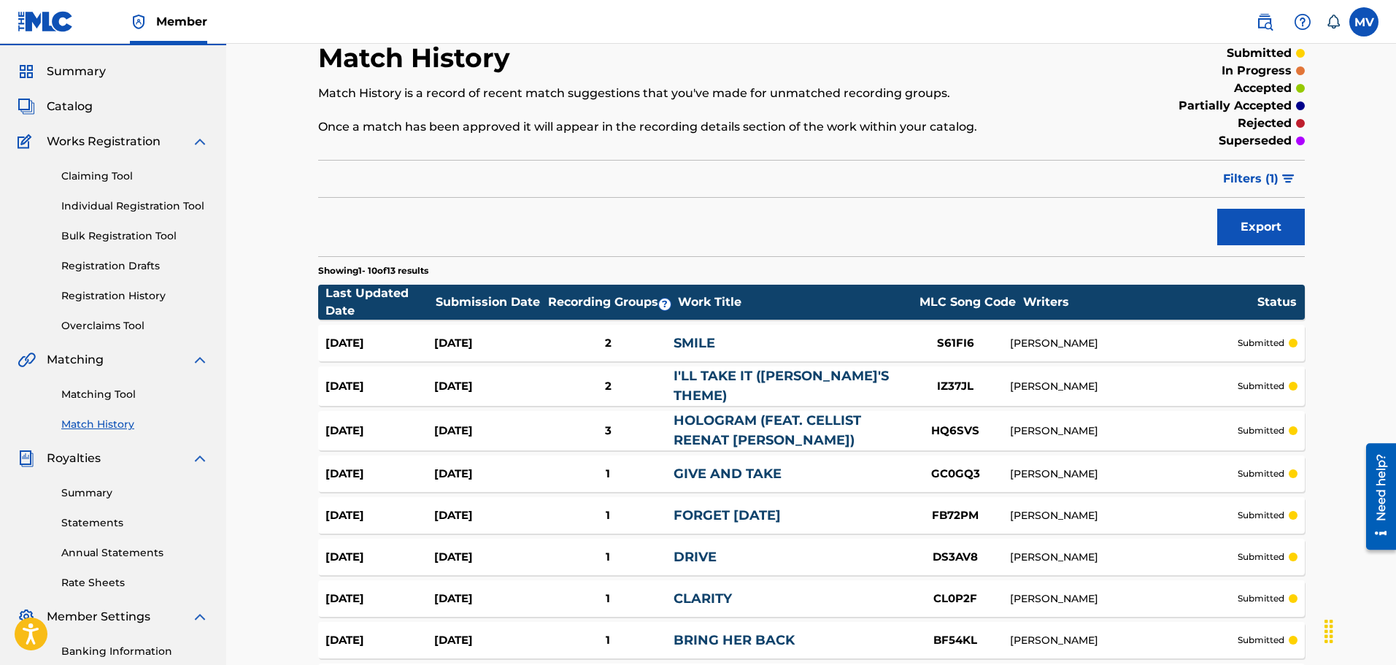
click at [130, 394] on link "Matching Tool" at bounding box center [134, 394] width 147 height 15
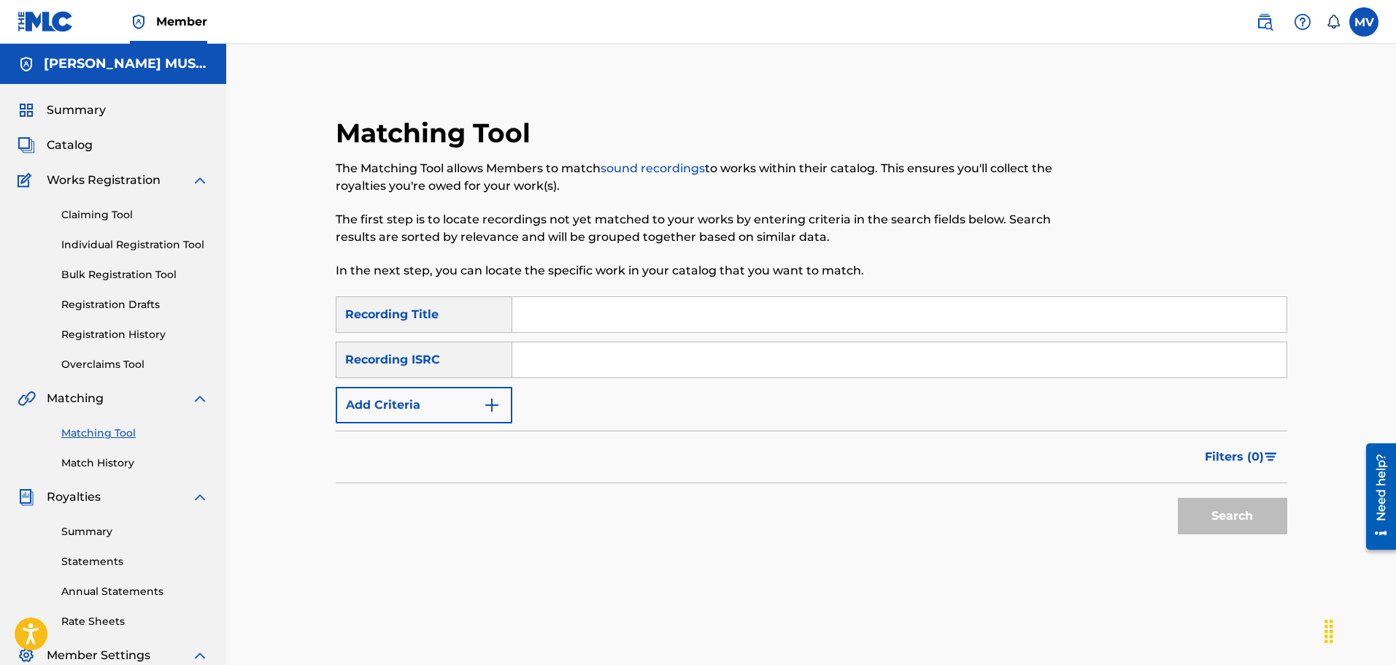
click at [591, 315] on input "Search Form" at bounding box center [899, 314] width 774 height 35
click at [427, 412] on button "Add Criteria" at bounding box center [424, 405] width 177 height 36
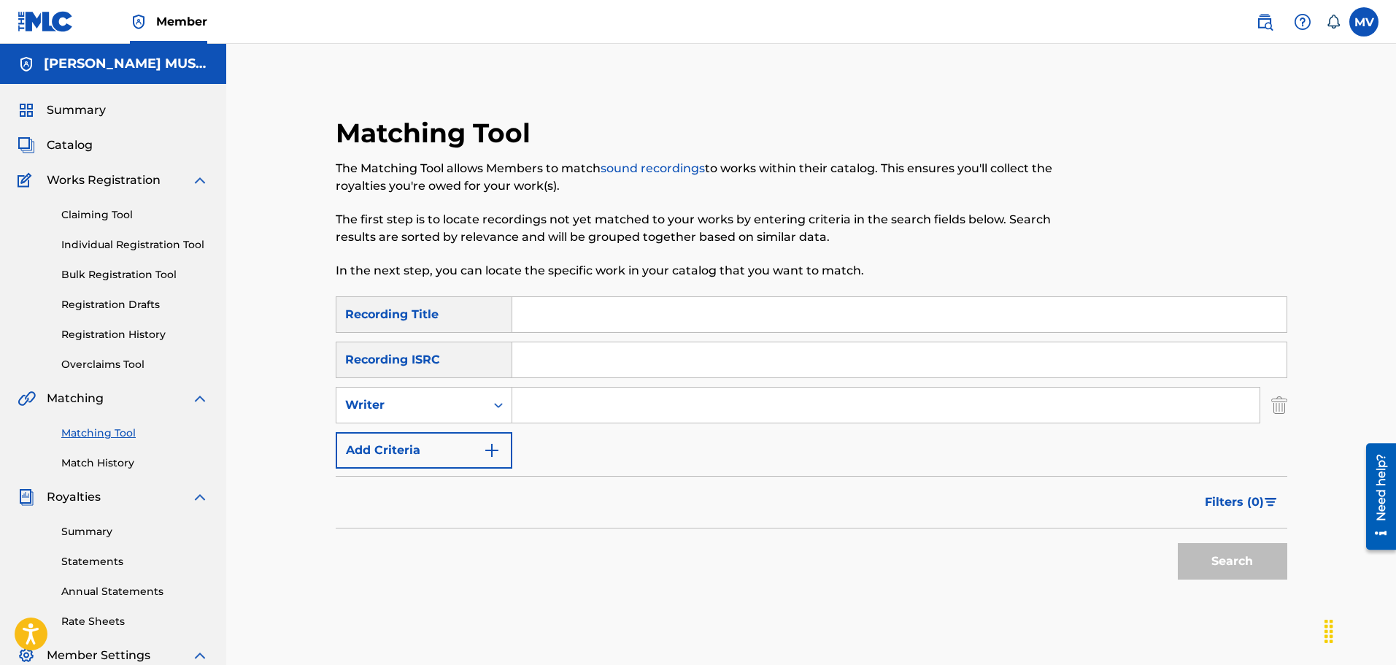
click at [608, 411] on input "Search Form" at bounding box center [885, 405] width 747 height 35
type input "[PERSON_NAME]"
click at [1239, 570] on button "Search" at bounding box center [1232, 561] width 109 height 36
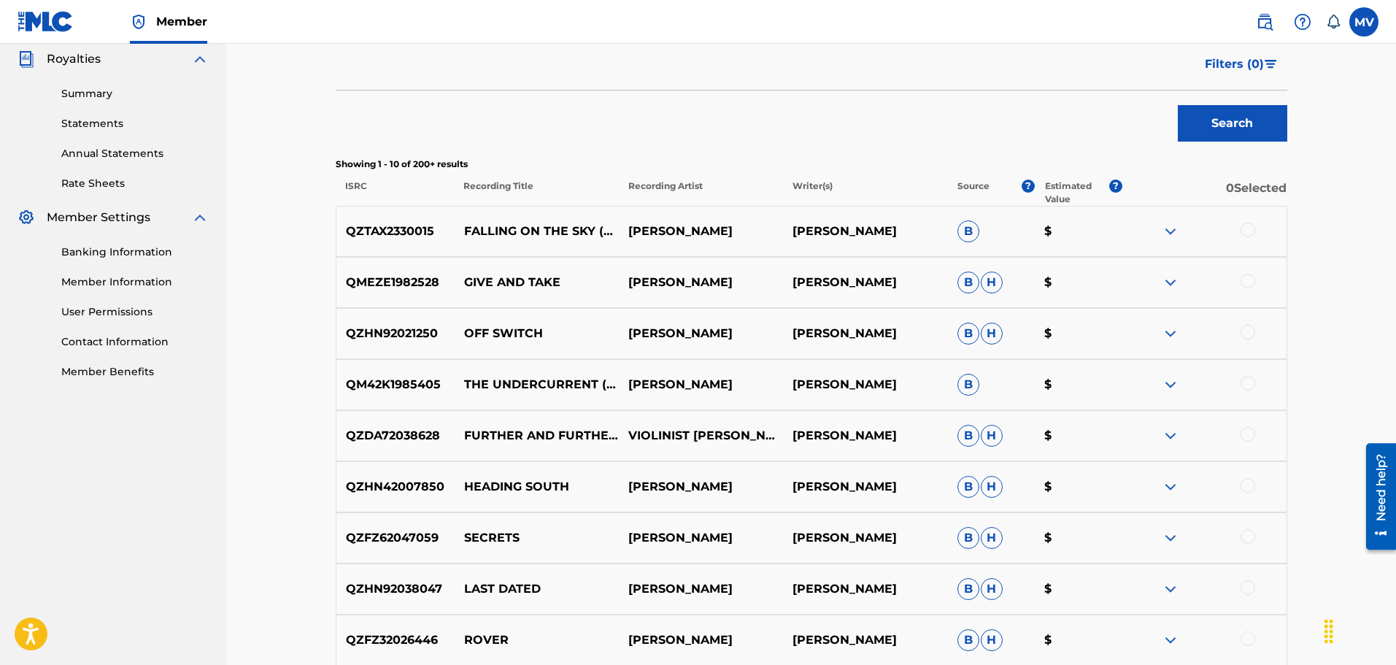
scroll to position [365, 0]
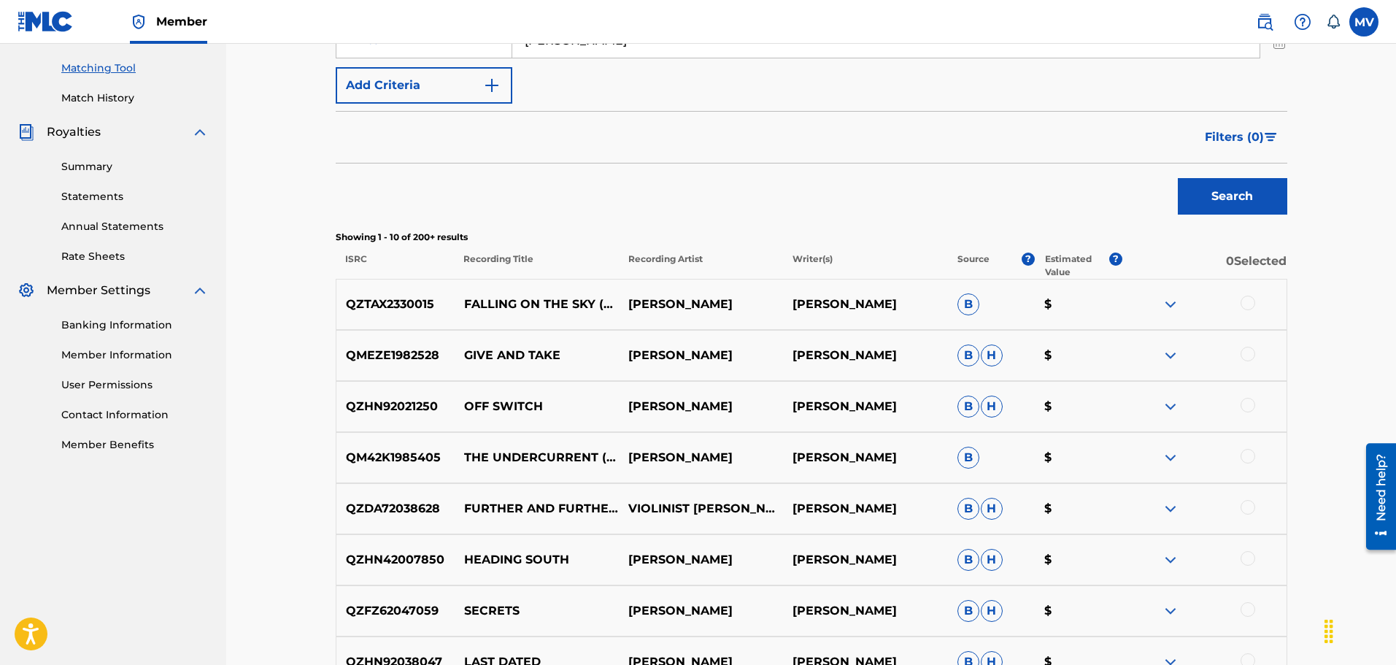
click at [1233, 139] on span "Filters ( 0 )" at bounding box center [1234, 137] width 59 height 18
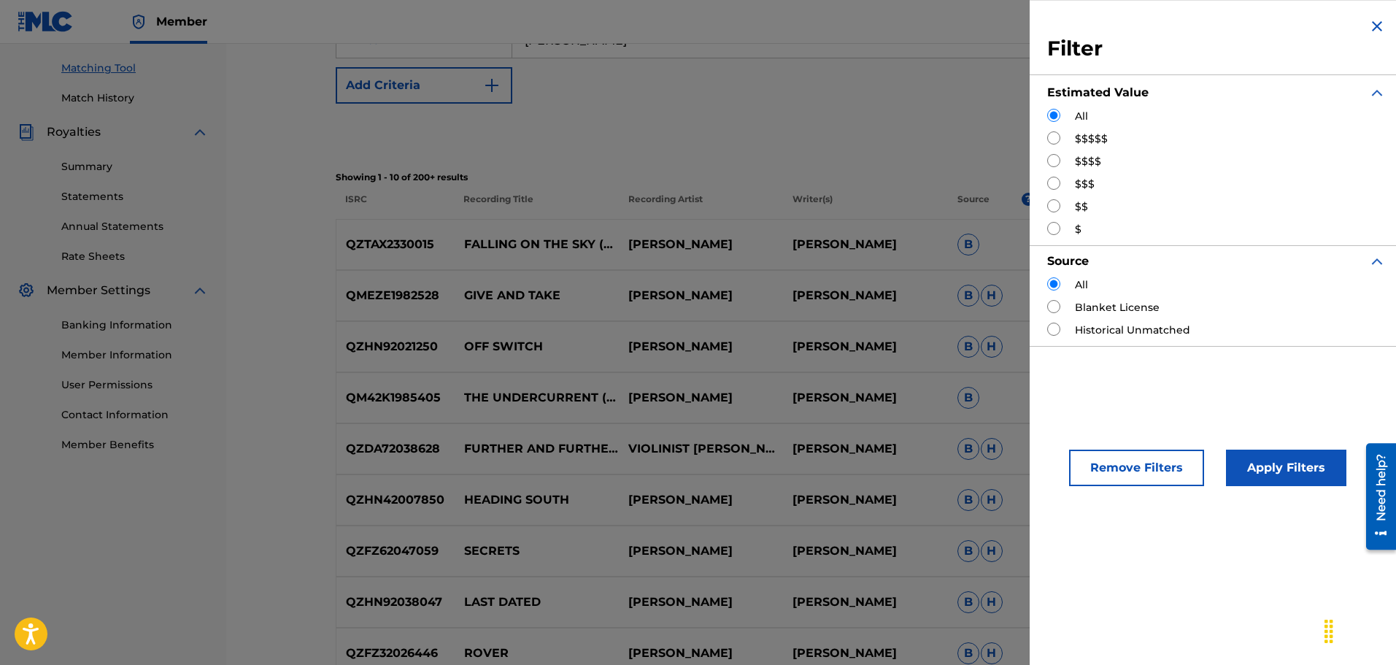
click at [1053, 159] on input "Search Form" at bounding box center [1053, 160] width 13 height 13
radio input "true"
click at [1056, 188] on input "Search Form" at bounding box center [1053, 183] width 13 height 13
radio input "true"
click at [1055, 164] on input "Search Form" at bounding box center [1053, 160] width 13 height 13
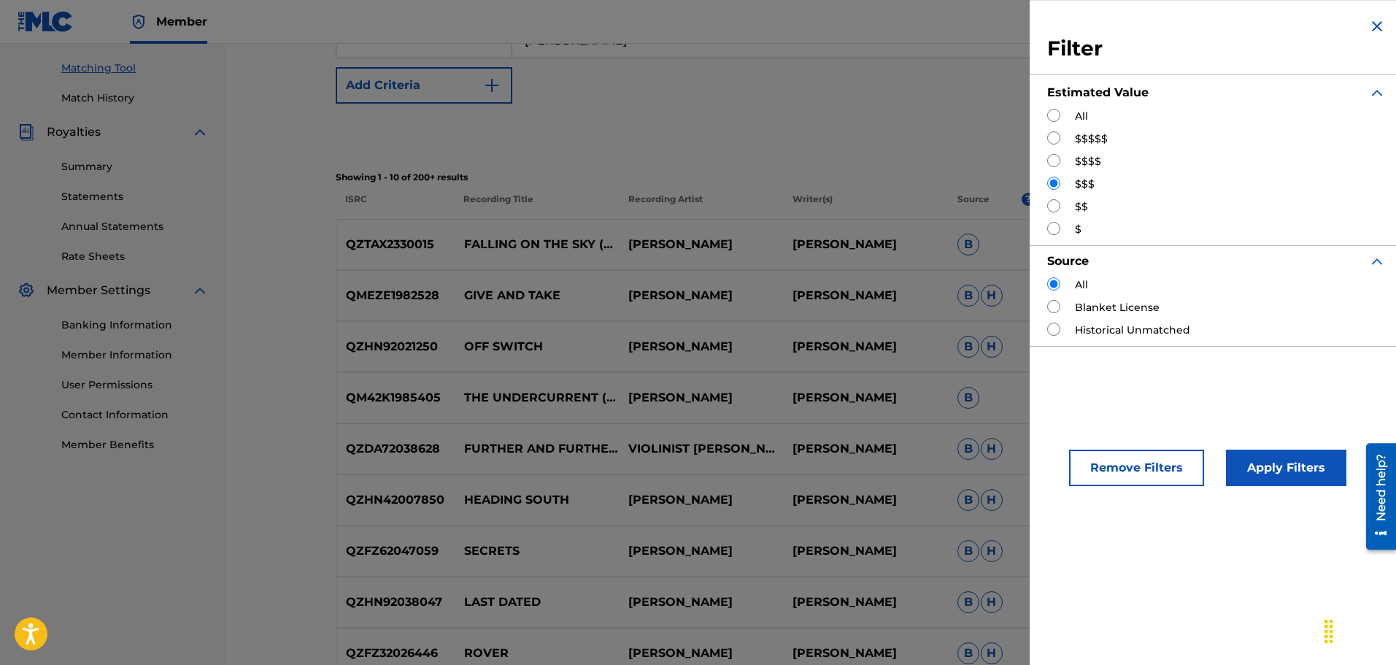
radio input "true"
click at [1318, 474] on button "Apply Filters" at bounding box center [1286, 468] width 120 height 36
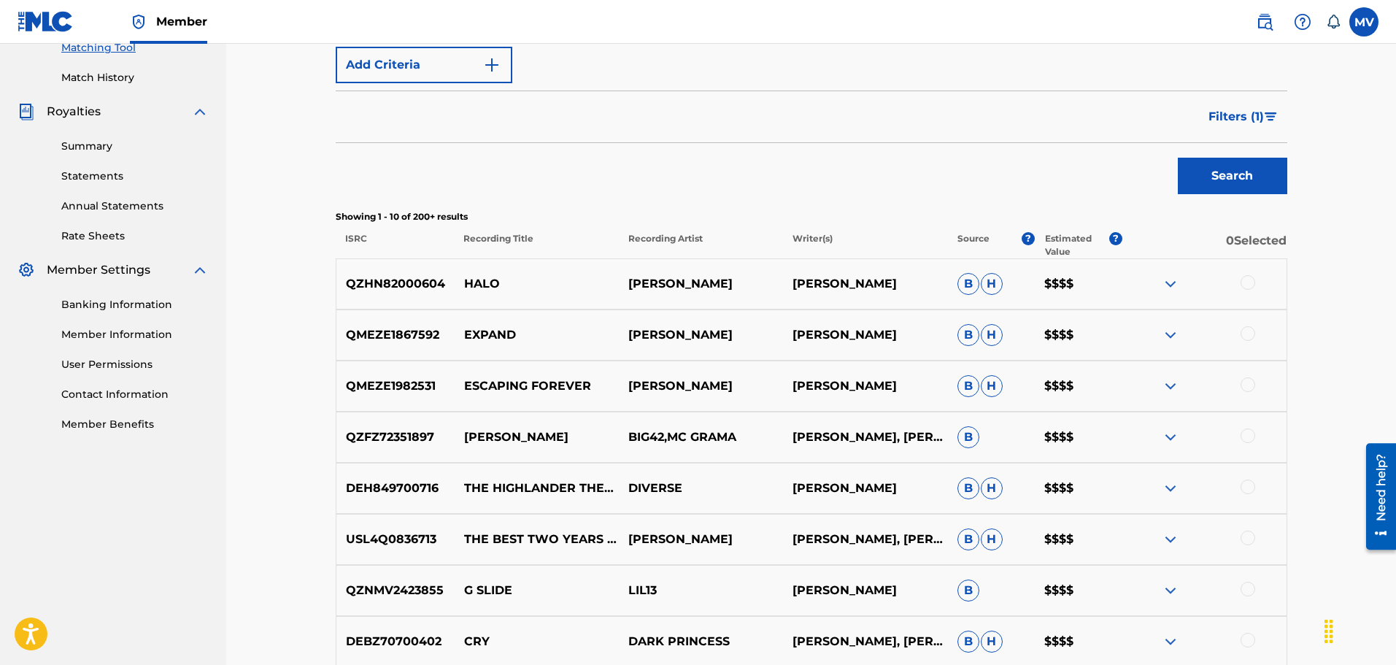
scroll to position [386, 0]
click at [1263, 114] on span "Filters ( 1 )" at bounding box center [1236, 116] width 55 height 18
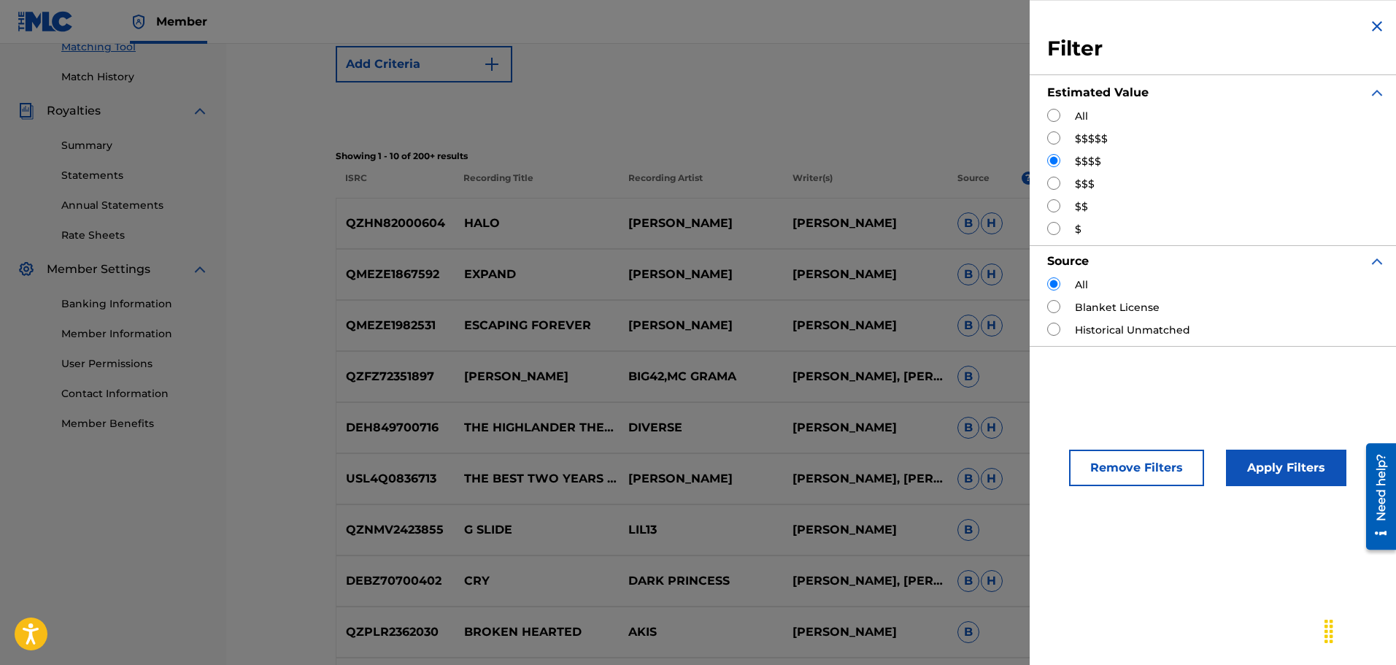
click at [1056, 182] on input "Search Form" at bounding box center [1053, 183] width 13 height 13
radio input "true"
click at [1294, 474] on button "Apply Filters" at bounding box center [1286, 468] width 120 height 36
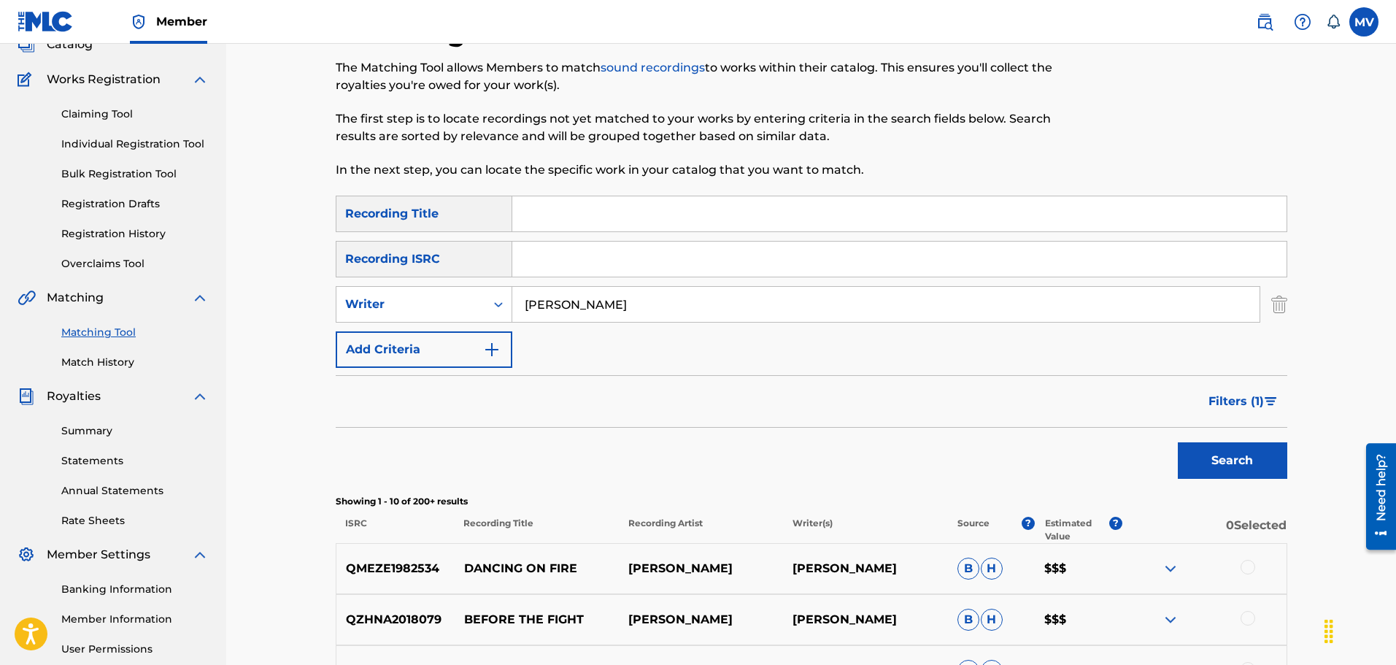
scroll to position [21, 0]
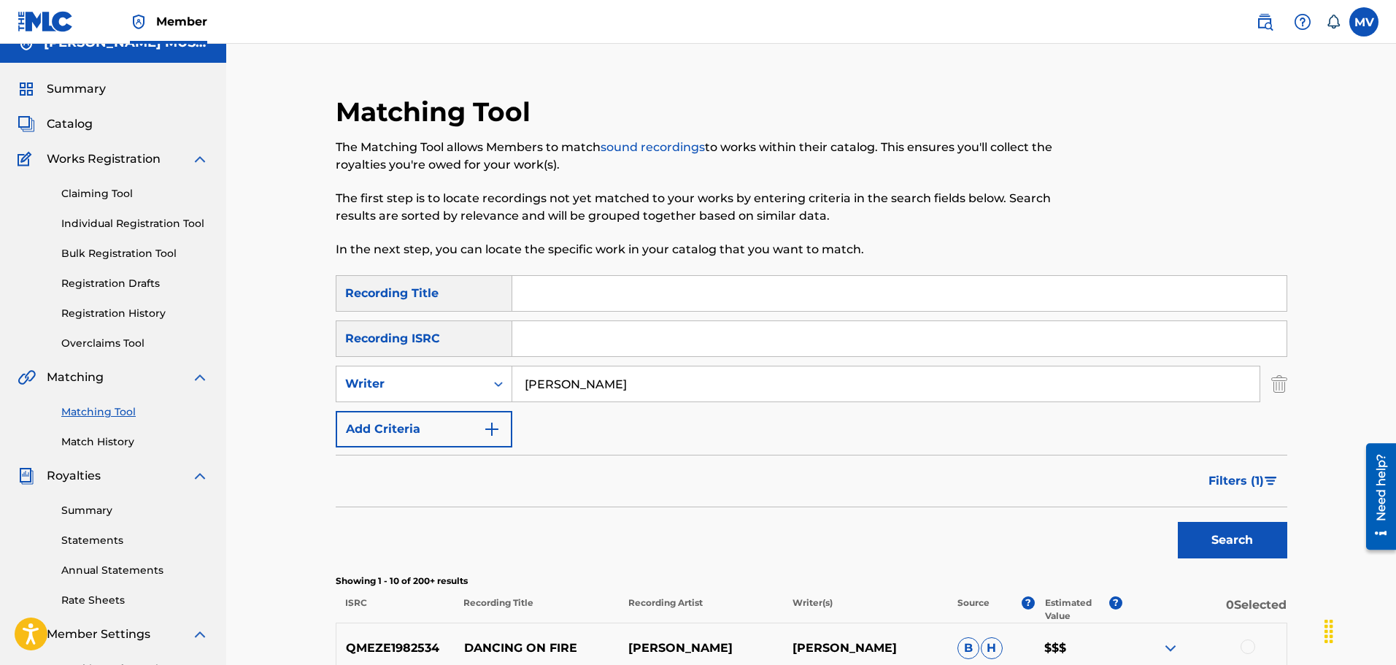
click at [1240, 483] on span "Filters ( 1 )" at bounding box center [1236, 481] width 55 height 18
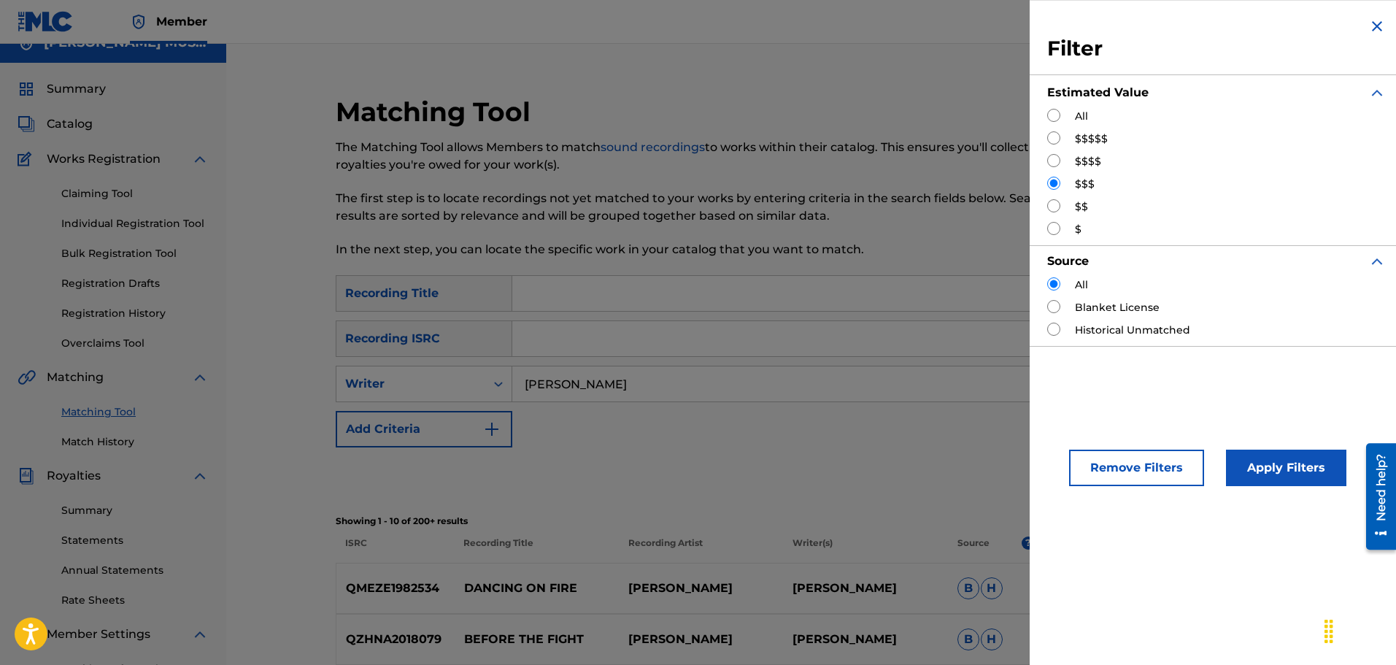
click at [1057, 212] on div "$$" at bounding box center [1216, 206] width 339 height 15
click at [1055, 211] on input "Search Form" at bounding box center [1053, 205] width 13 height 13
radio input "true"
click at [1263, 467] on button "Apply Filters" at bounding box center [1286, 468] width 120 height 36
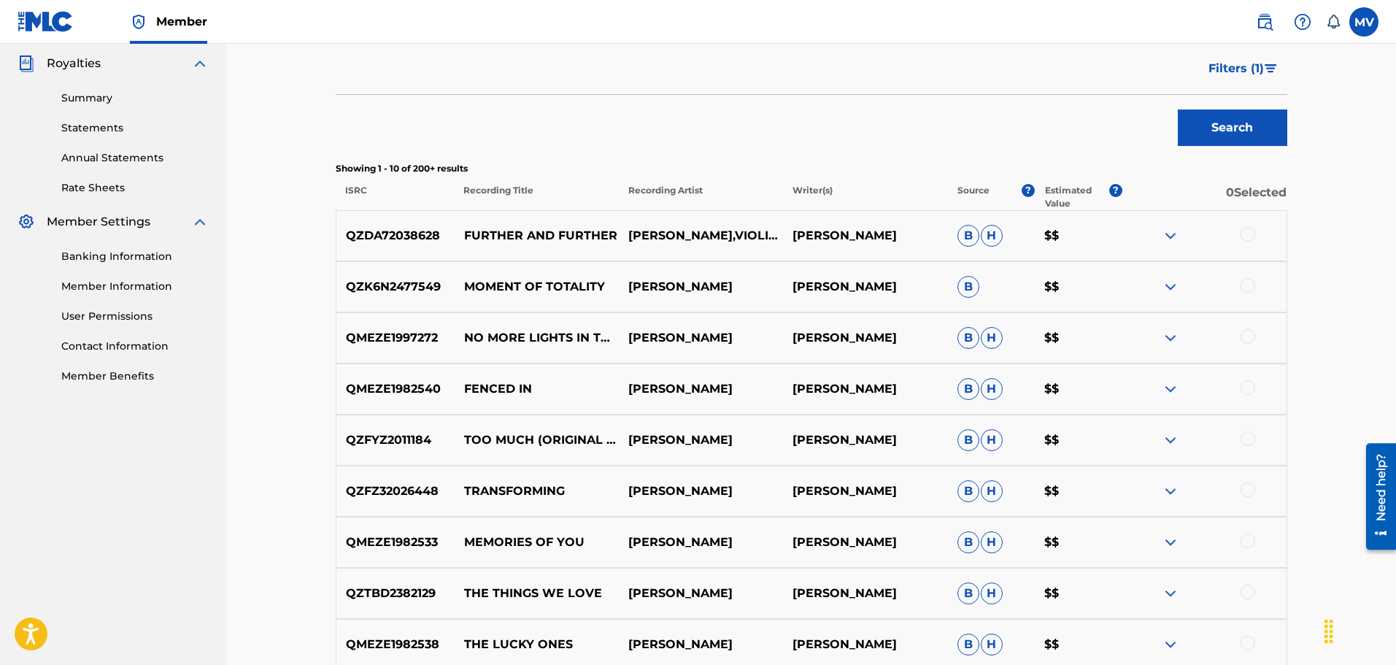
scroll to position [459, 0]
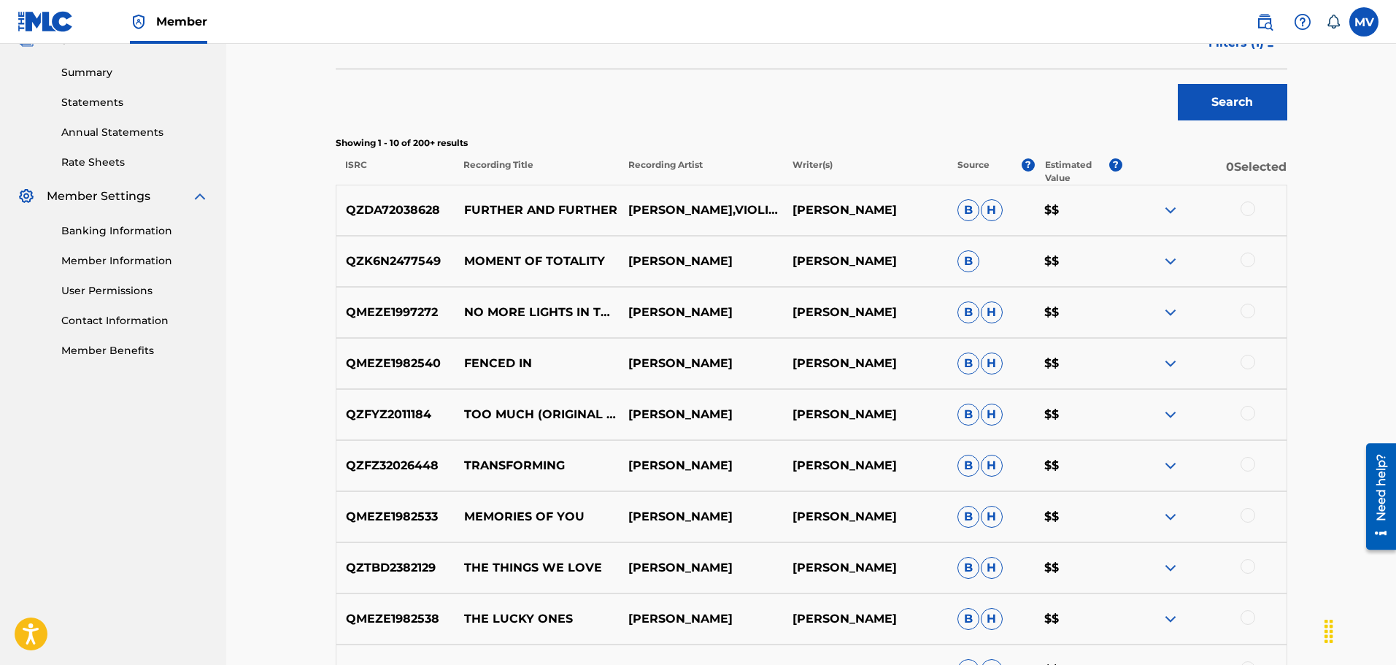
click at [545, 86] on div "Search" at bounding box center [812, 98] width 952 height 58
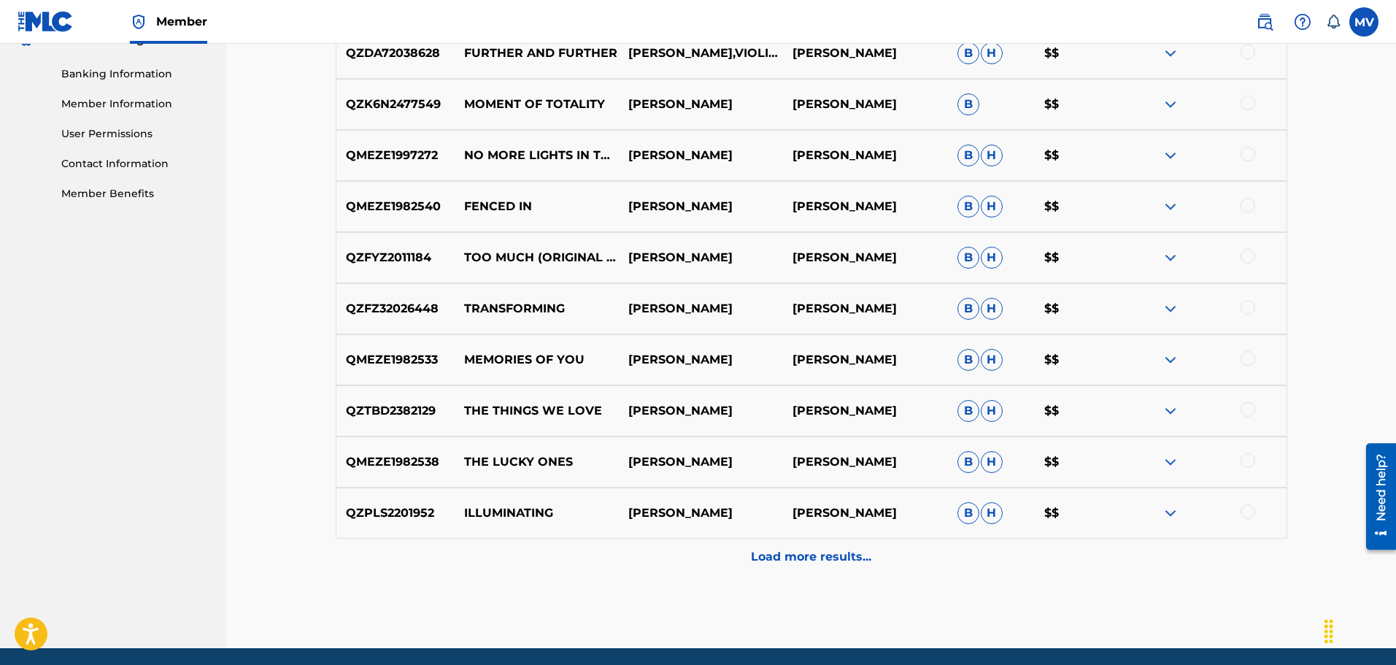
scroll to position [669, 0]
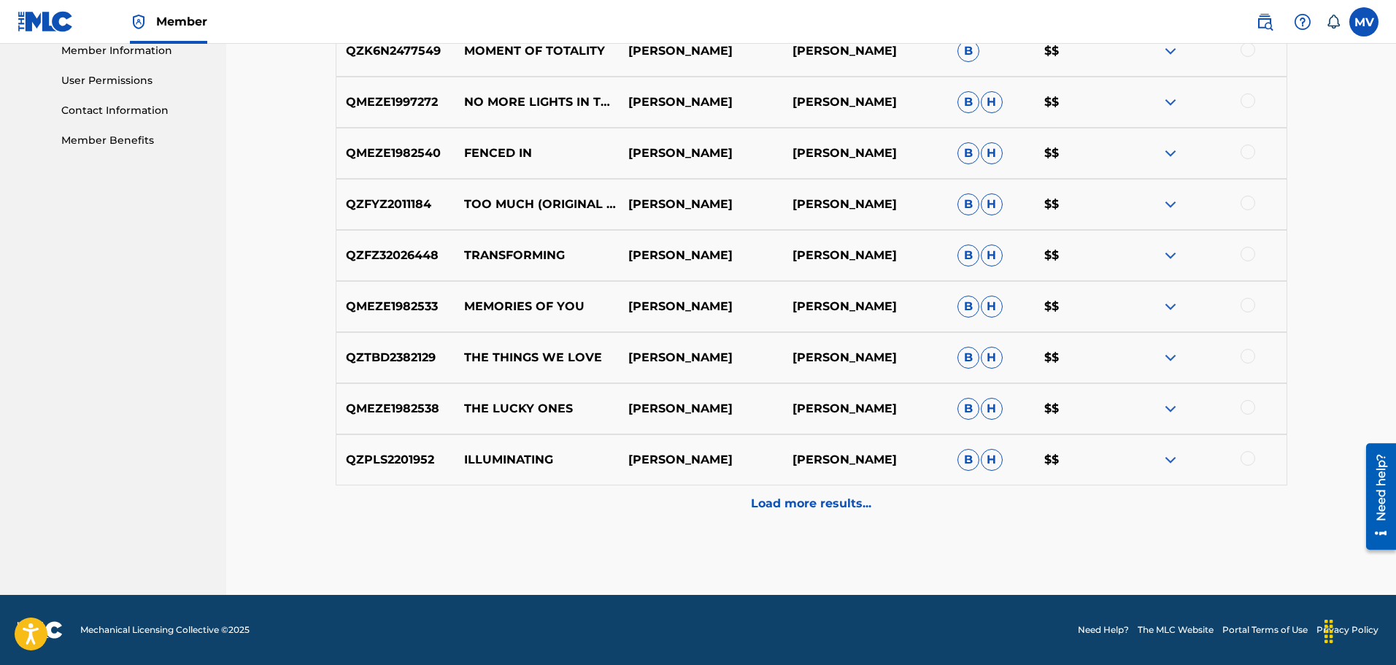
click at [837, 512] on p "Load more results..." at bounding box center [811, 504] width 120 height 18
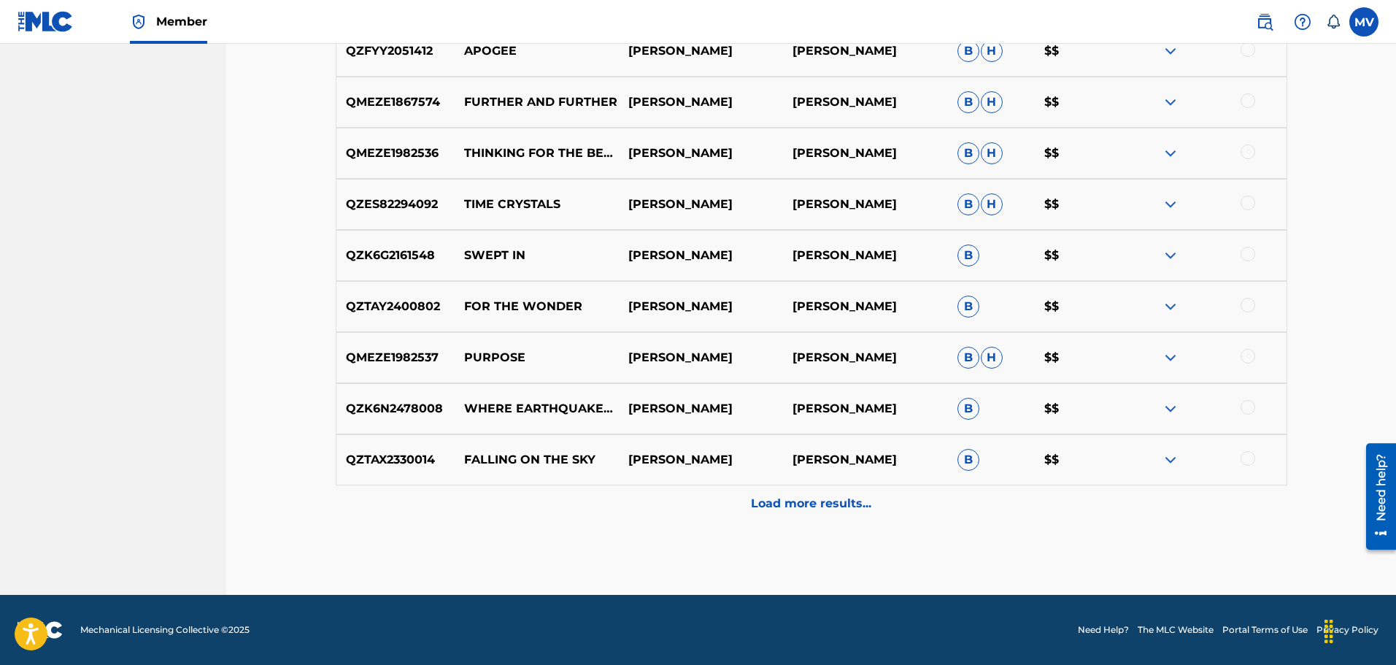
click at [836, 501] on p "Load more results..." at bounding box center [811, 504] width 120 height 18
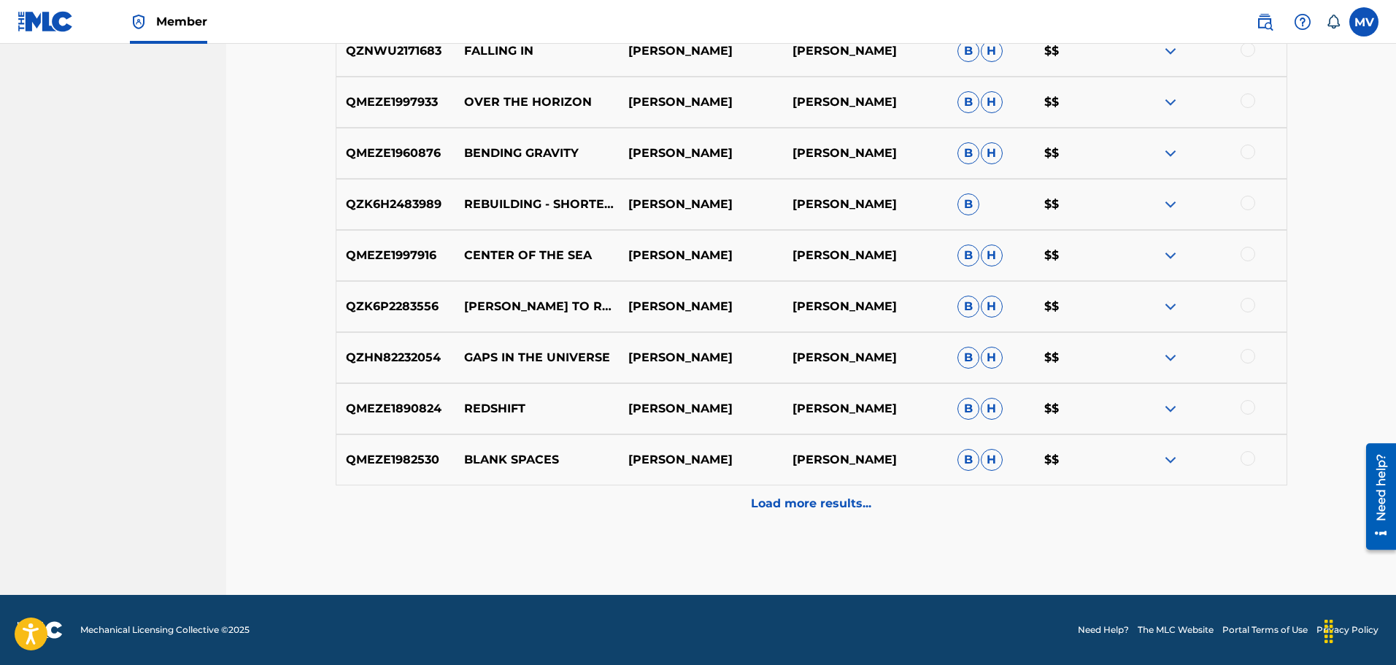
click at [844, 507] on p "Load more results..." at bounding box center [811, 504] width 120 height 18
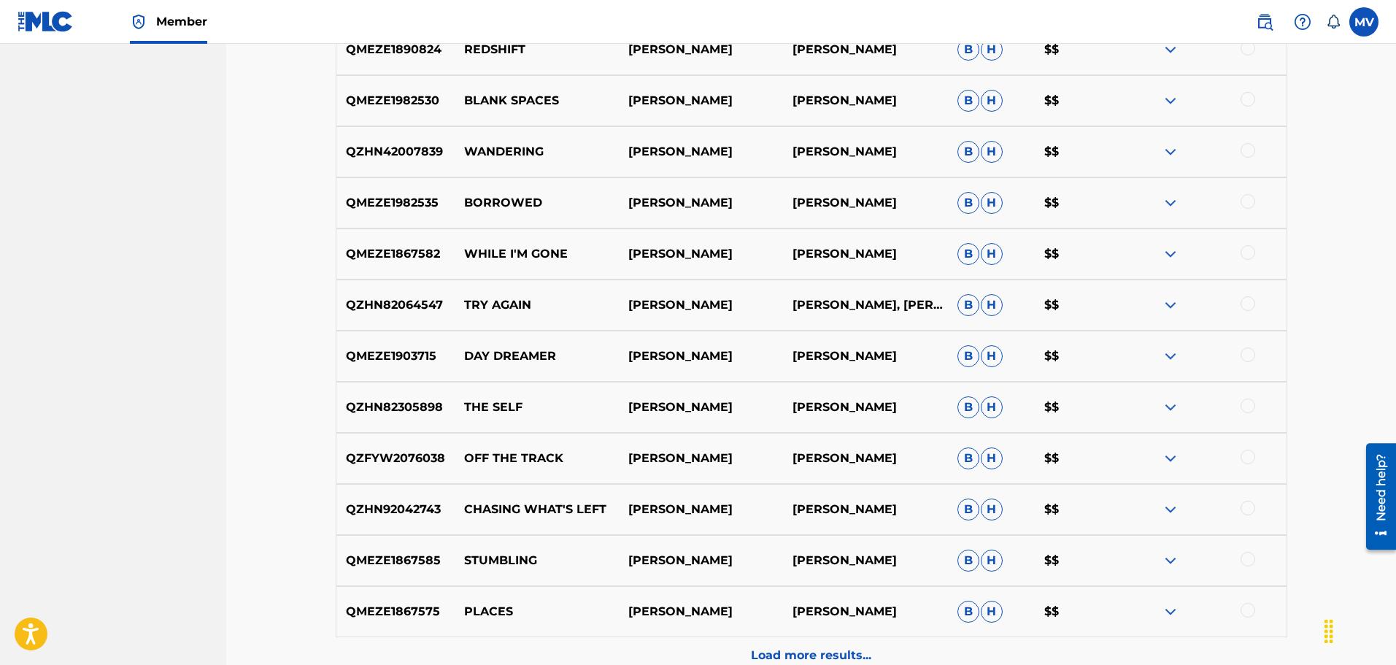
scroll to position [2129, 0]
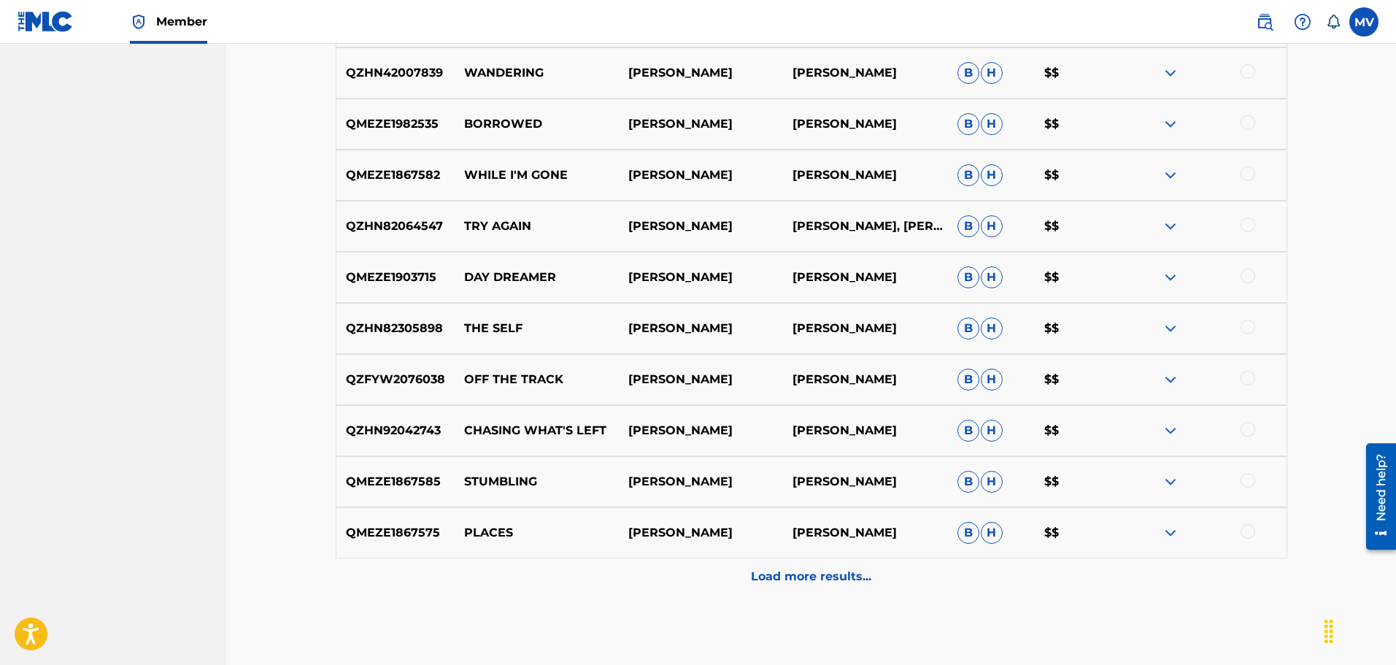
click at [811, 576] on p "Load more results..." at bounding box center [811, 577] width 120 height 18
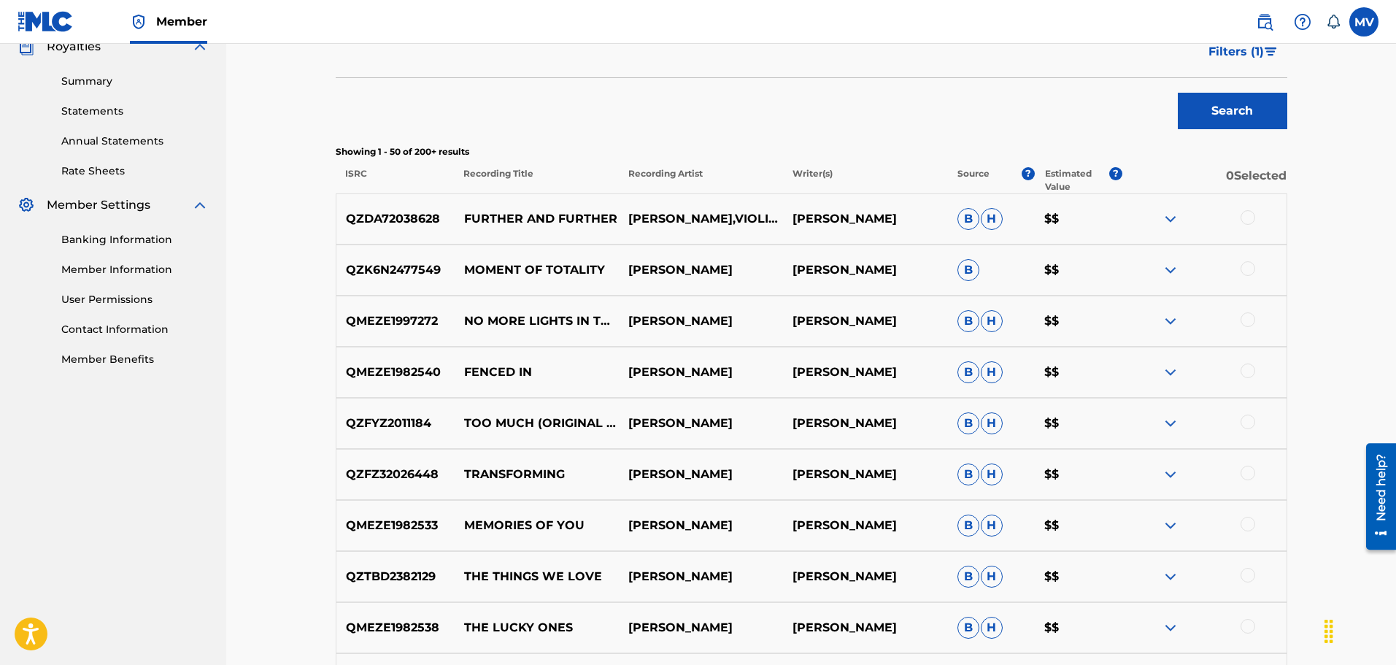
scroll to position [523, 0]
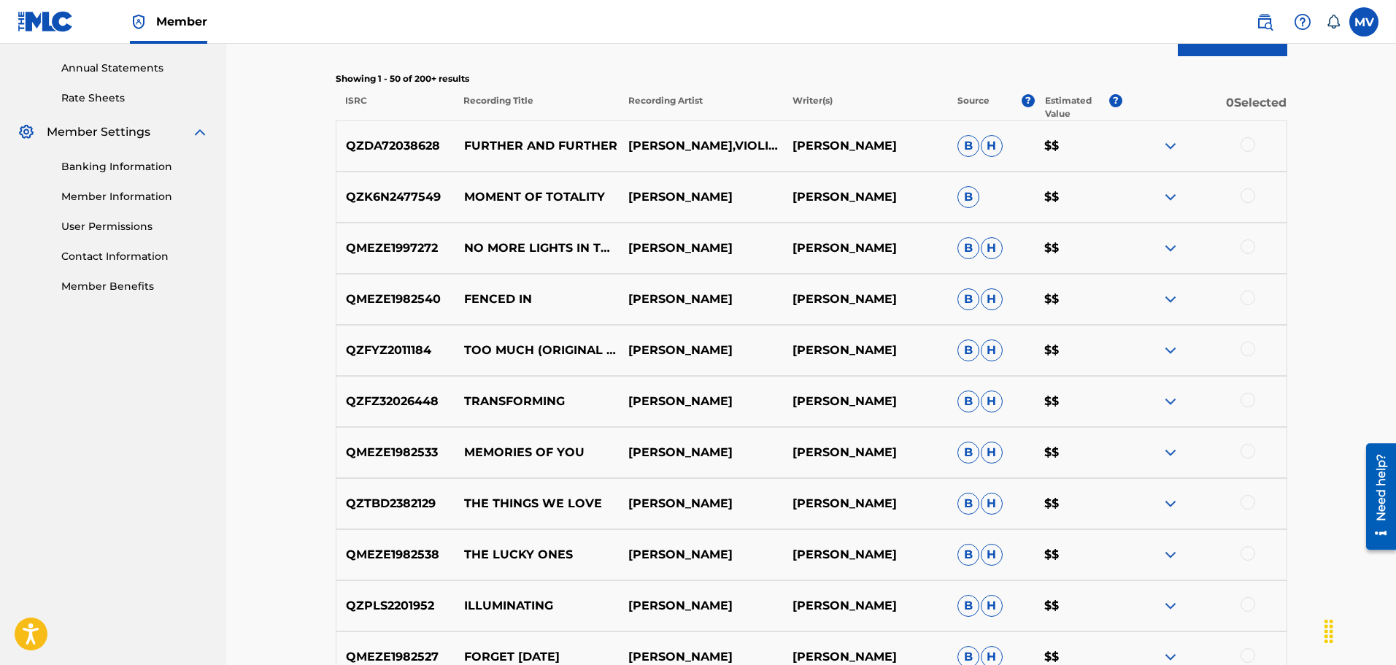
click at [1174, 144] on img at bounding box center [1171, 146] width 18 height 18
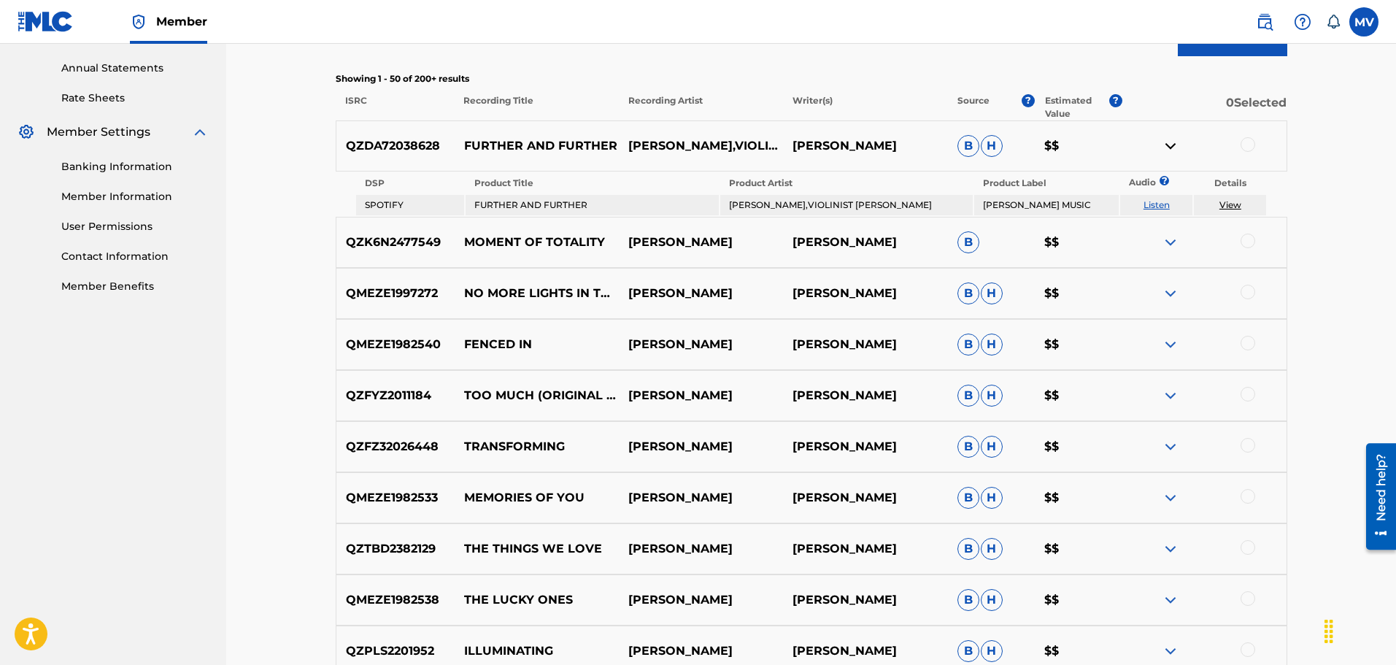
click at [1174, 144] on img at bounding box center [1171, 146] width 18 height 18
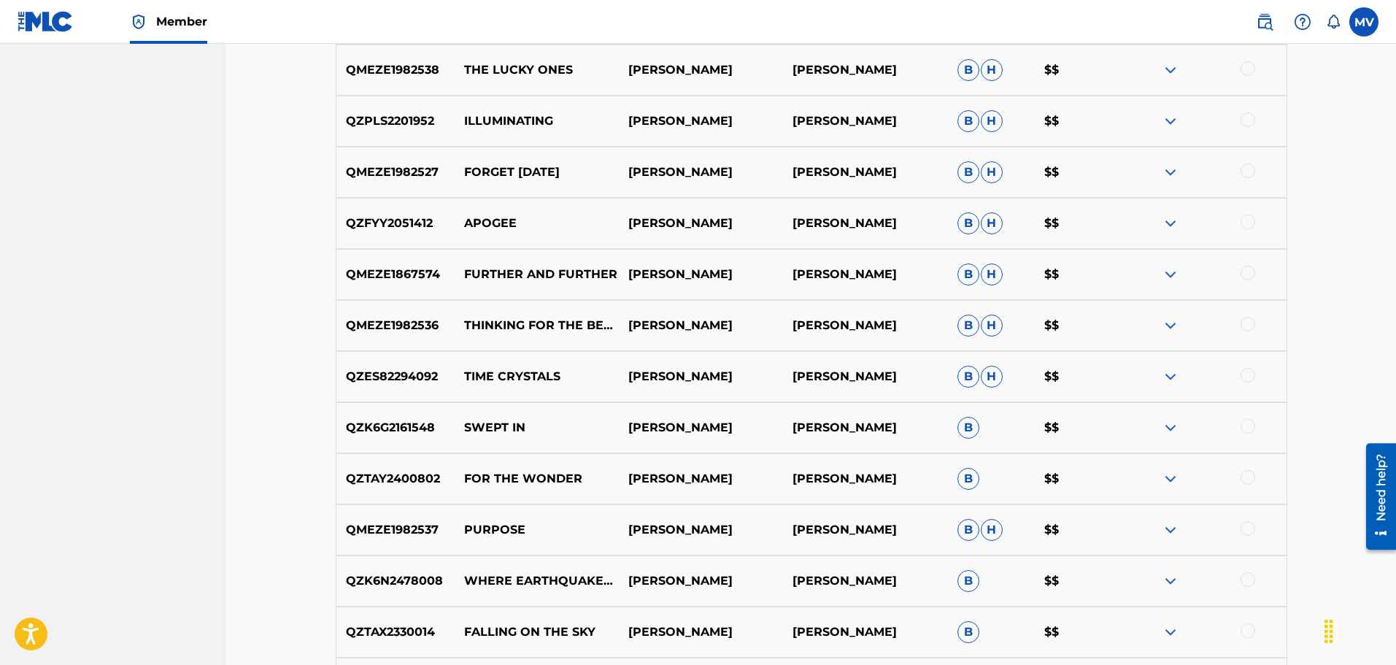
scroll to position [1034, 0]
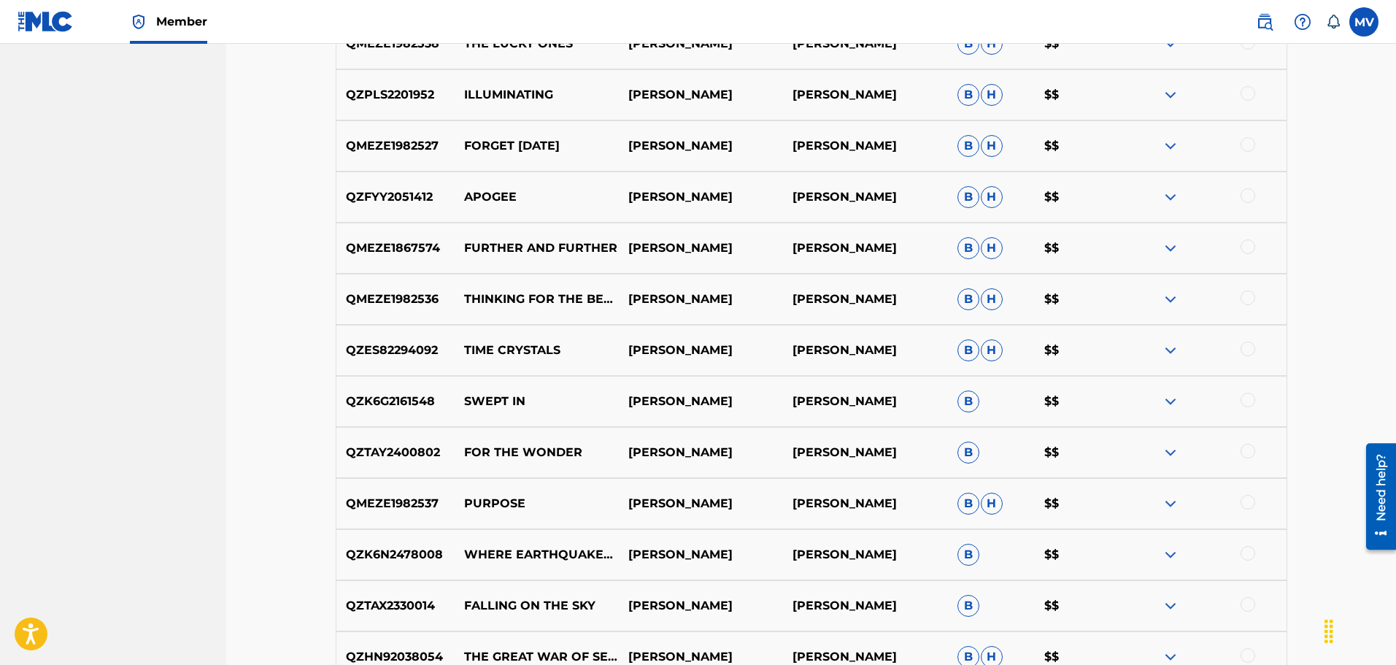
click at [1169, 304] on img at bounding box center [1171, 300] width 18 height 18
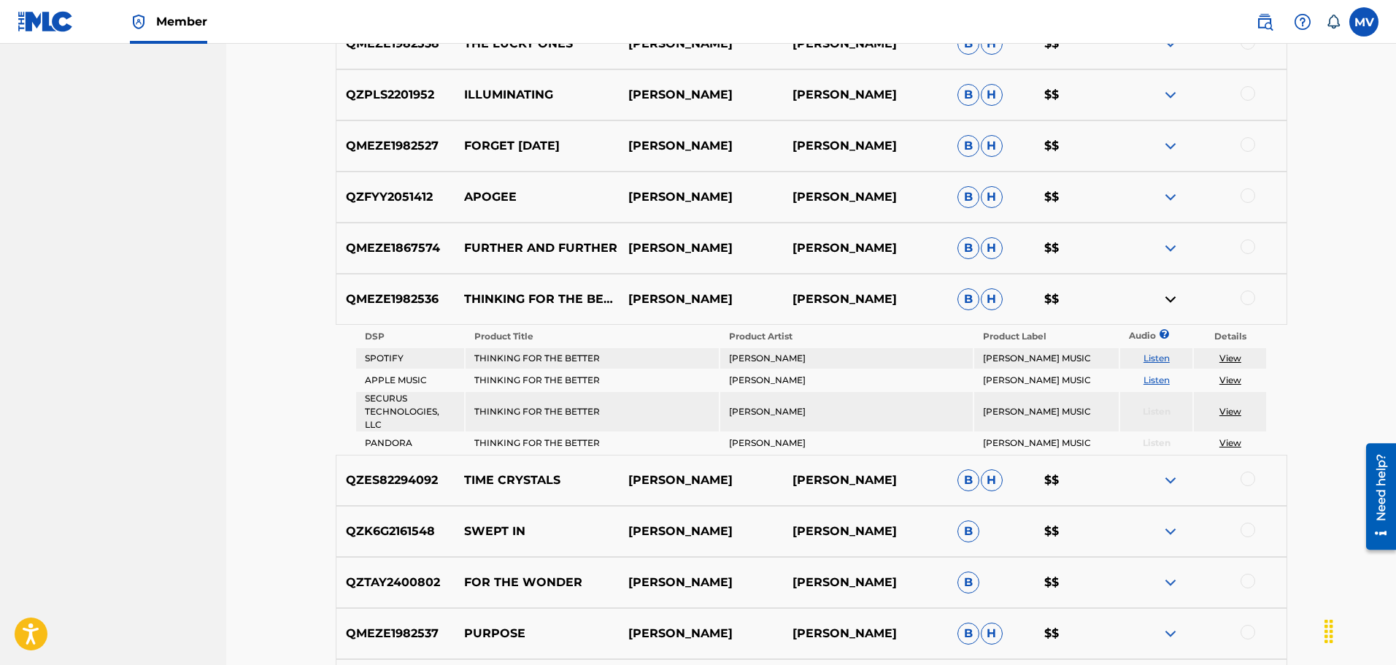
click at [1169, 304] on img at bounding box center [1171, 300] width 18 height 18
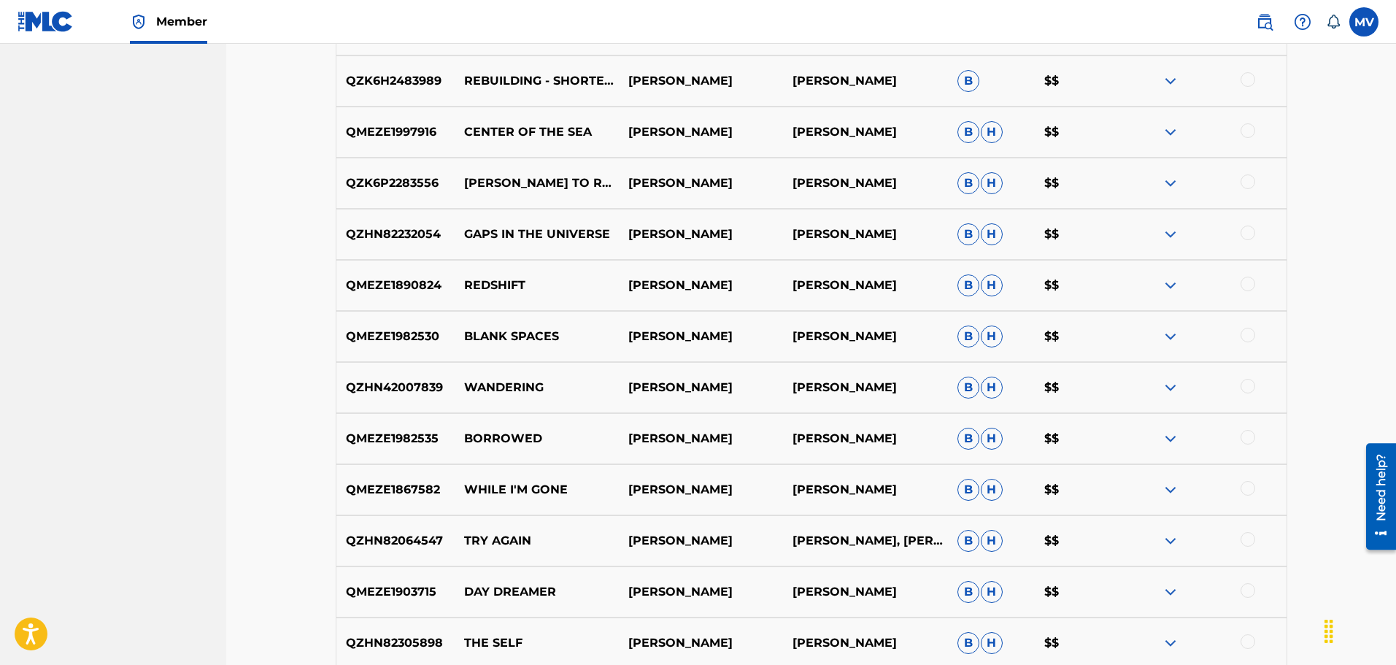
scroll to position [1837, 0]
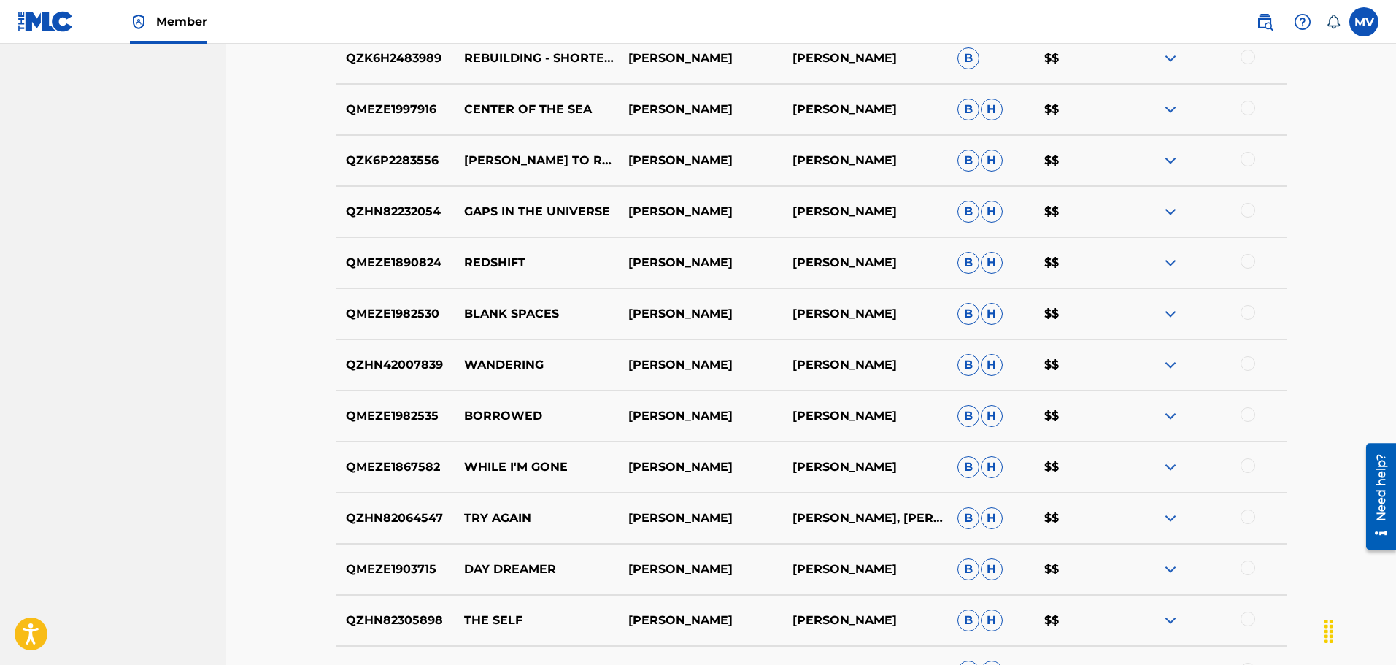
click at [1172, 519] on img at bounding box center [1171, 519] width 18 height 18
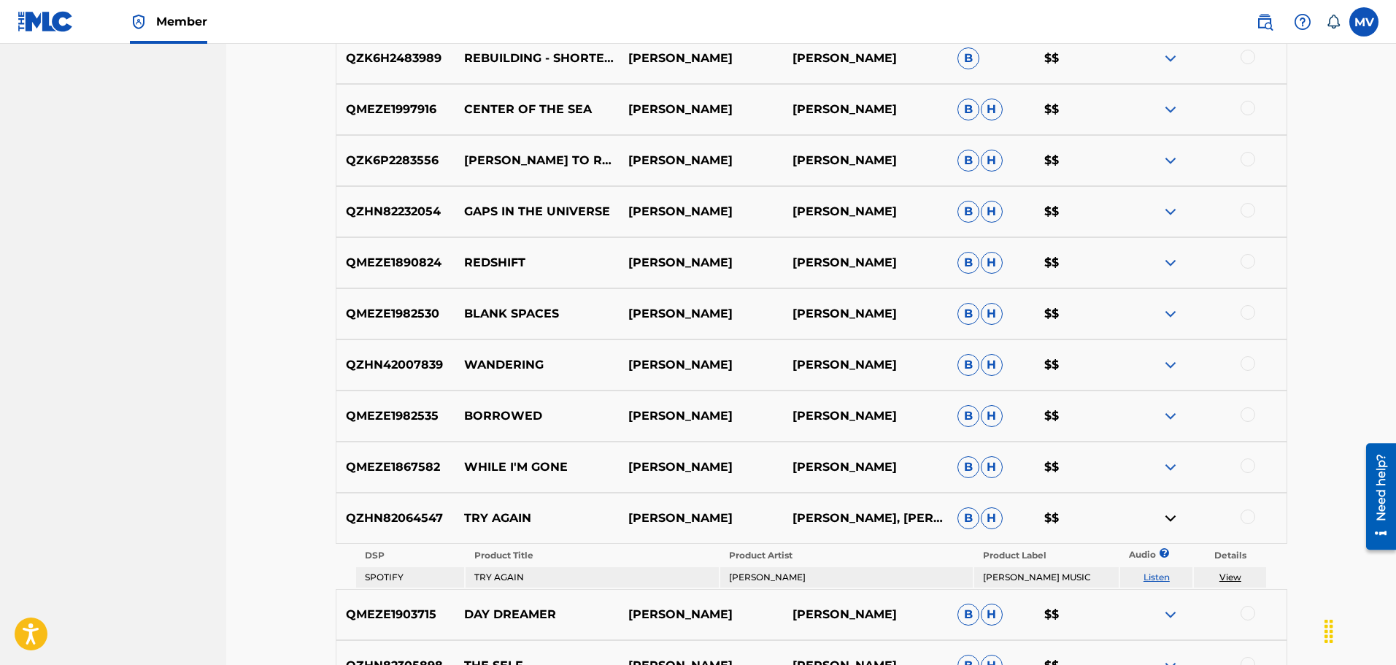
click at [1172, 519] on img at bounding box center [1171, 519] width 18 height 18
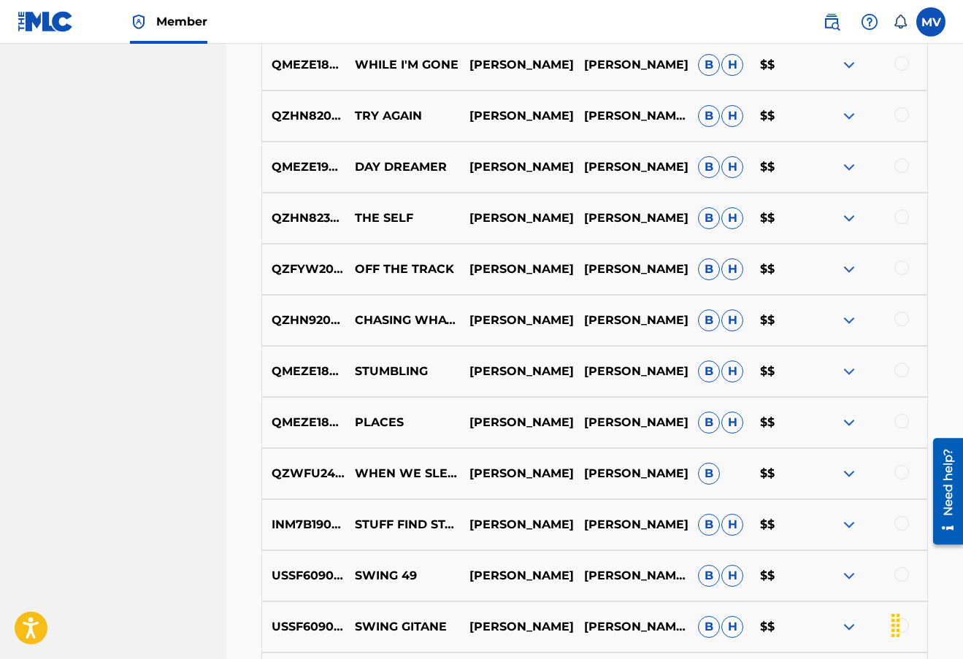
scroll to position [2275, 0]
click at [853, 422] on img at bounding box center [849, 422] width 18 height 18
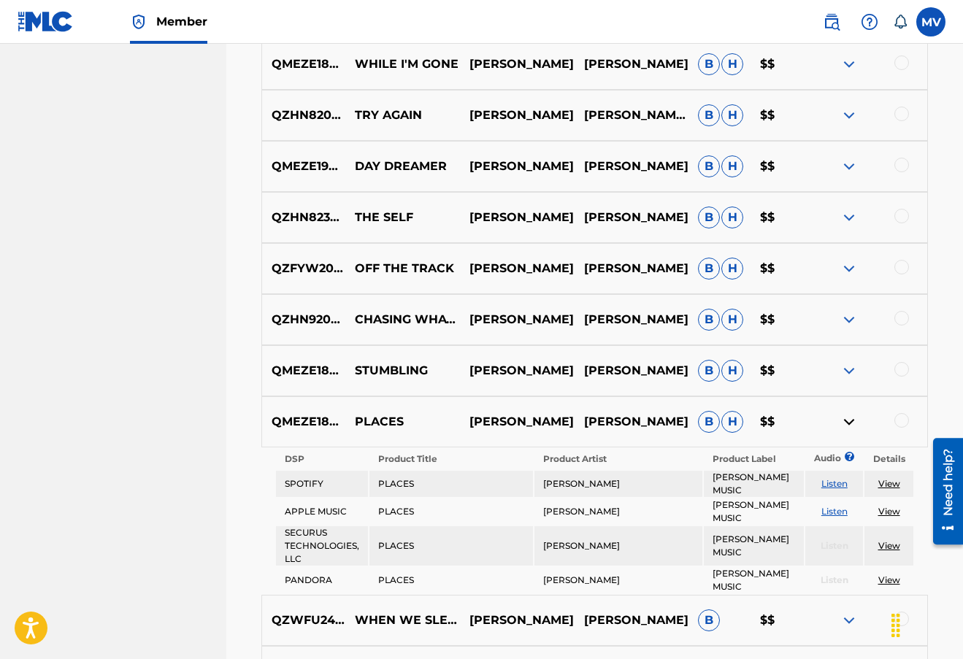
click at [853, 422] on img at bounding box center [849, 422] width 18 height 18
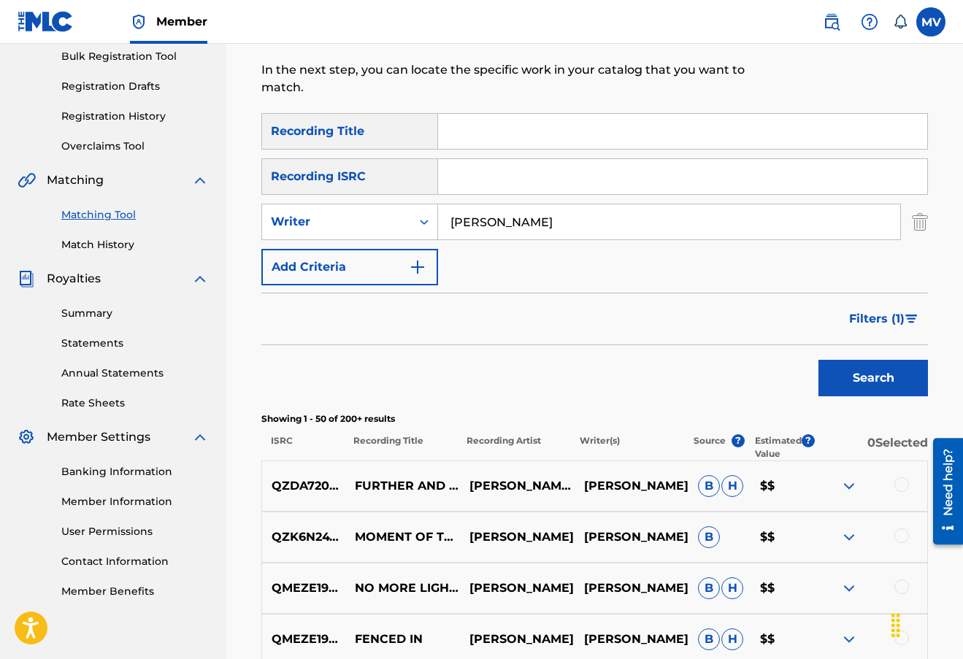
scroll to position [219, 0]
click at [896, 312] on span "Filters ( 1 )" at bounding box center [876, 319] width 55 height 18
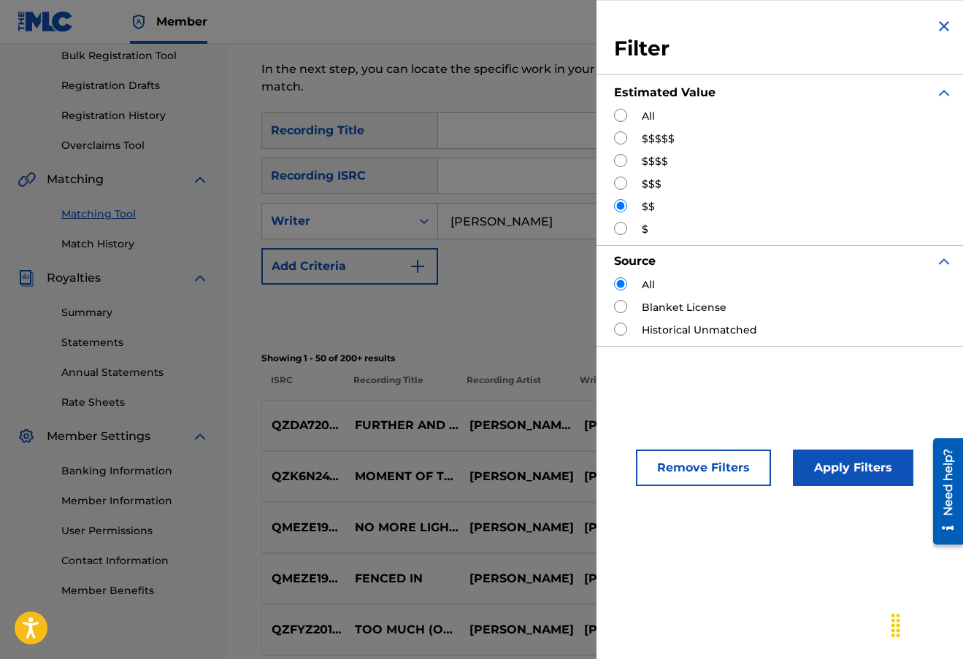
click at [618, 328] on input "Search Form" at bounding box center [620, 329] width 13 height 13
radio input "true"
click at [620, 120] on input "Search Form" at bounding box center [620, 115] width 13 height 13
radio input "true"
click at [847, 479] on button "Apply Filters" at bounding box center [853, 468] width 120 height 36
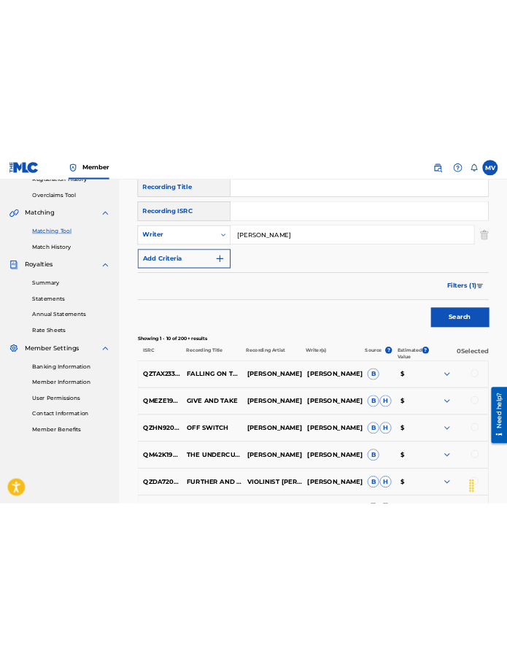
scroll to position [0, 0]
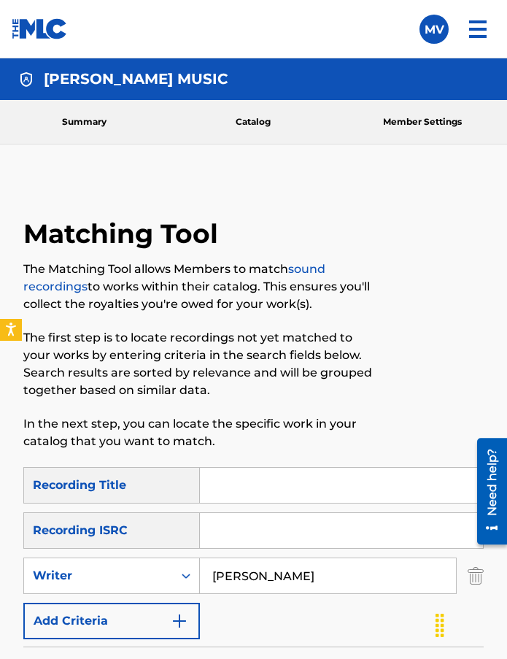
click at [406, 126] on link "Member Settings" at bounding box center [422, 122] width 169 height 44
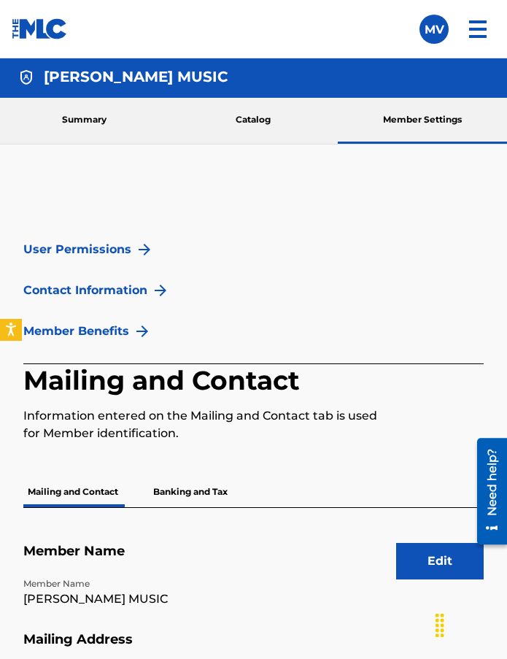
scroll to position [36, 0]
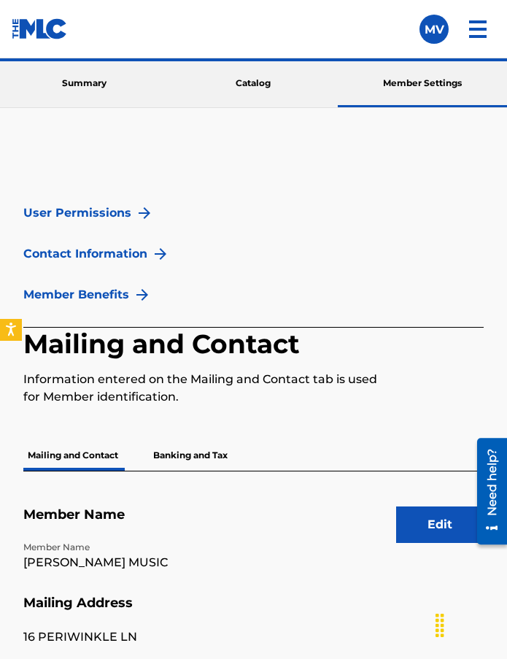
click at [218, 453] on p "Banking and Tax" at bounding box center [190, 455] width 83 height 31
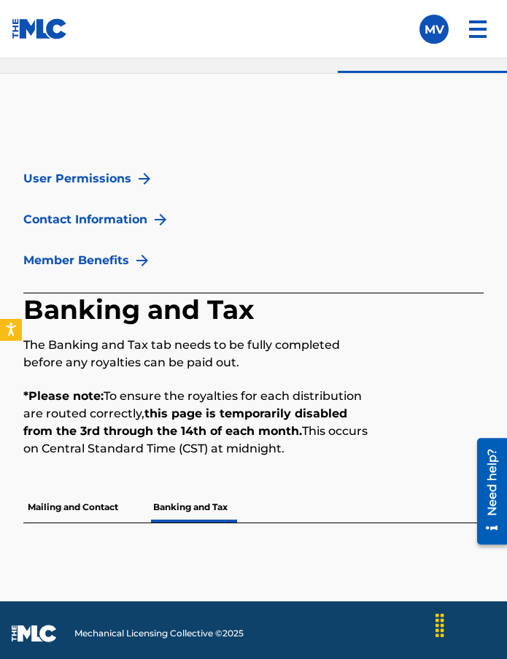
click at [78, 511] on p "Mailing and Contact" at bounding box center [72, 507] width 99 height 31
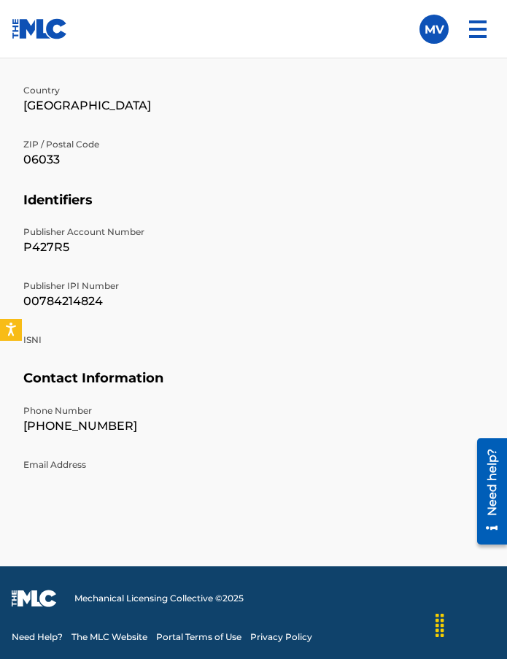
scroll to position [732, 0]
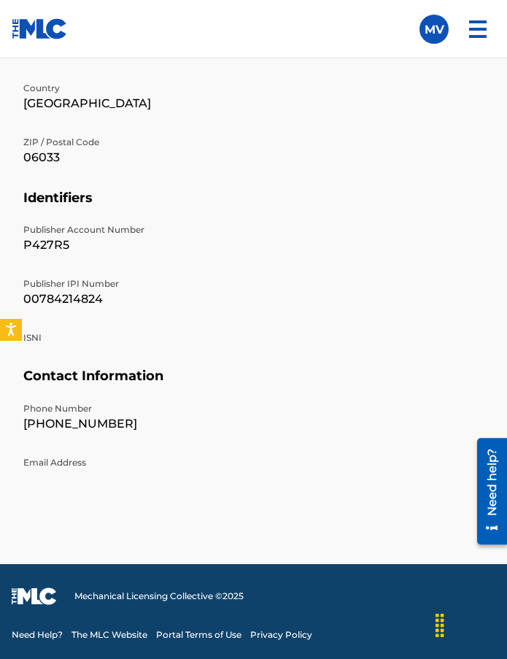
drag, startPoint x: 211, startPoint y: 50, endPoint x: 218, endPoint y: 44, distance: 9.3
click at [211, 50] on nav "Member [PERSON_NAME] MUSIC Summary Catalog Works Registration Claiming Tool Ind…" at bounding box center [253, 29] width 507 height 58
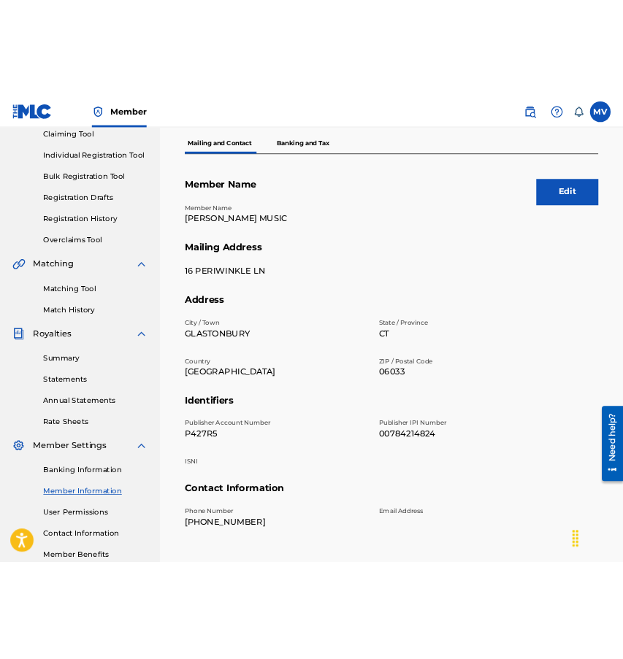
scroll to position [246, 0]
